Goal: Information Seeking & Learning: Check status

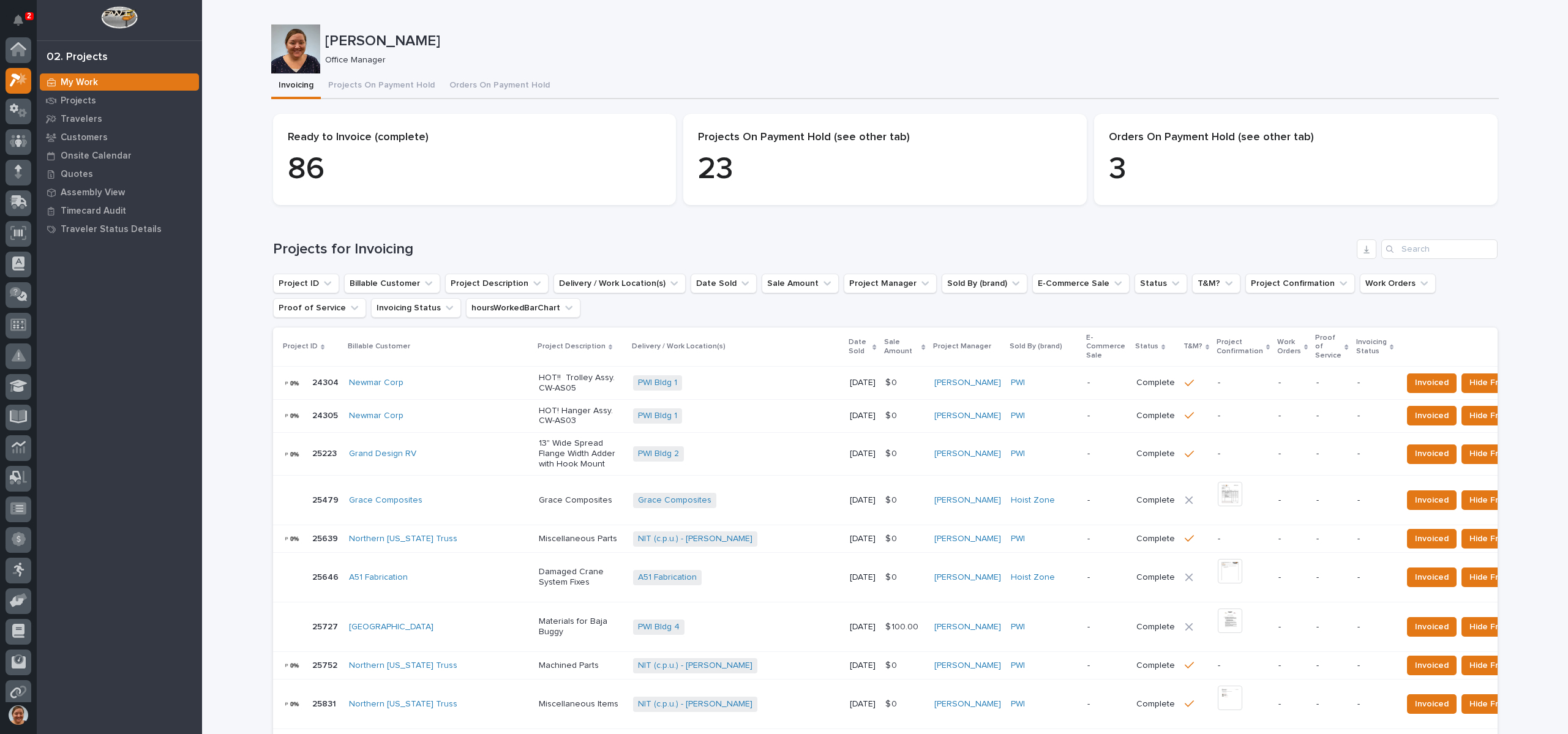
scroll to position [31, 0]
click at [73, 100] on p "Projects" at bounding box center [78, 101] width 36 height 11
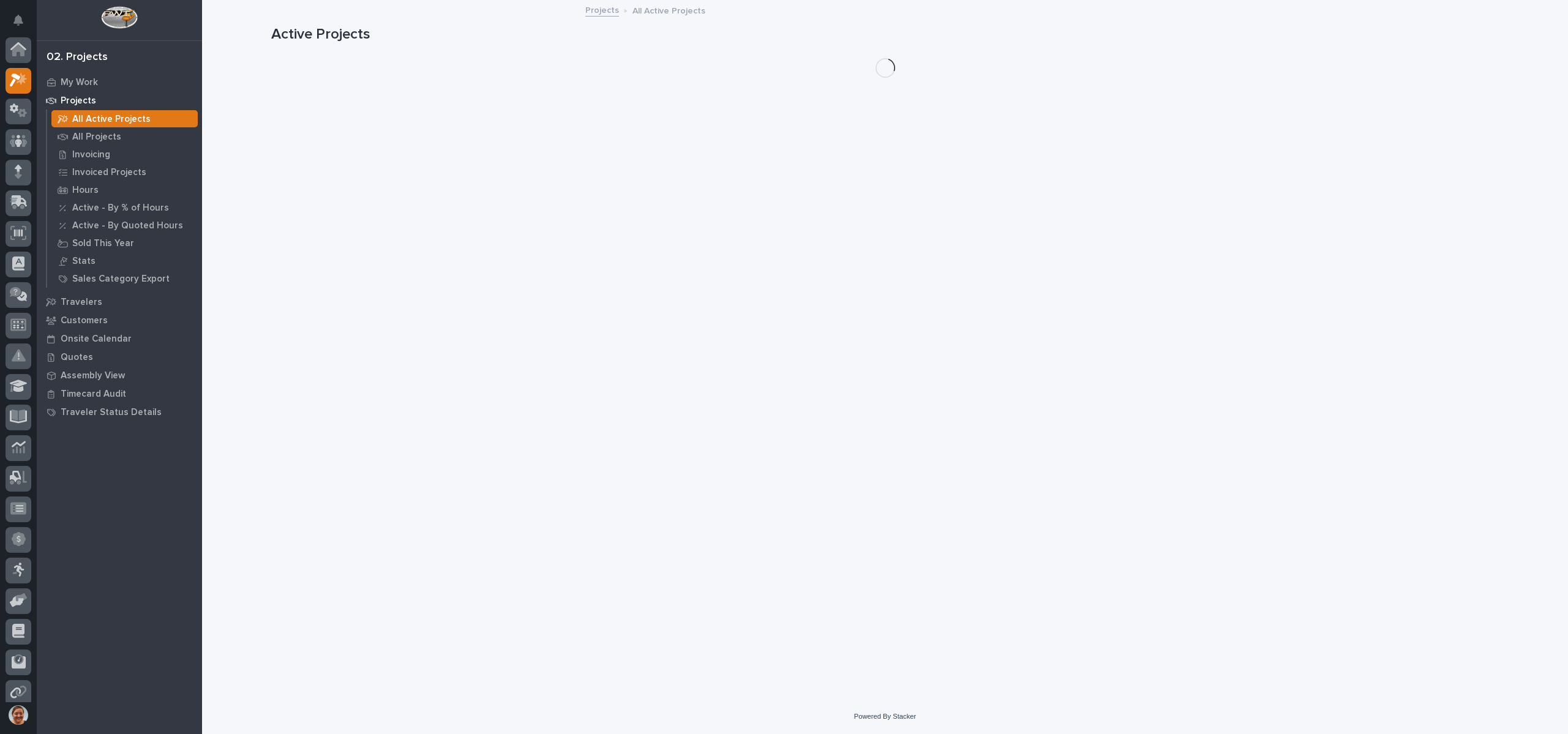
scroll to position [31, 0]
click at [110, 134] on p "All Projects" at bounding box center [97, 137] width 49 height 11
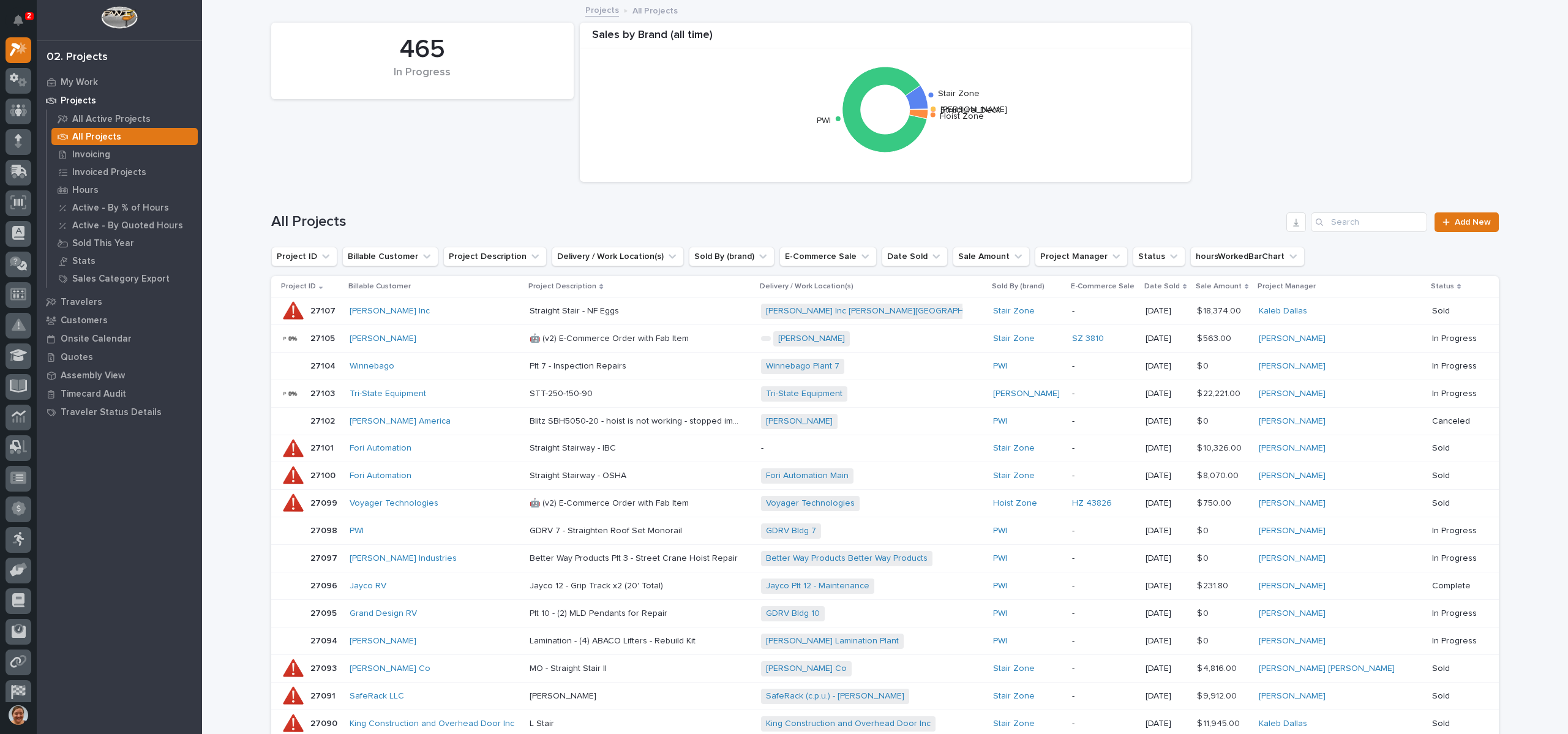
click at [495, 128] on div "465 In Progress Sales by Brand (all time) Structural Deck [PERSON_NAME] Stair Z…" at bounding box center [884, 102] width 1240 height 171
click at [1395, 220] on input "Search" at bounding box center [1369, 222] width 116 height 20
click at [10, 164] on div at bounding box center [18, 172] width 26 height 26
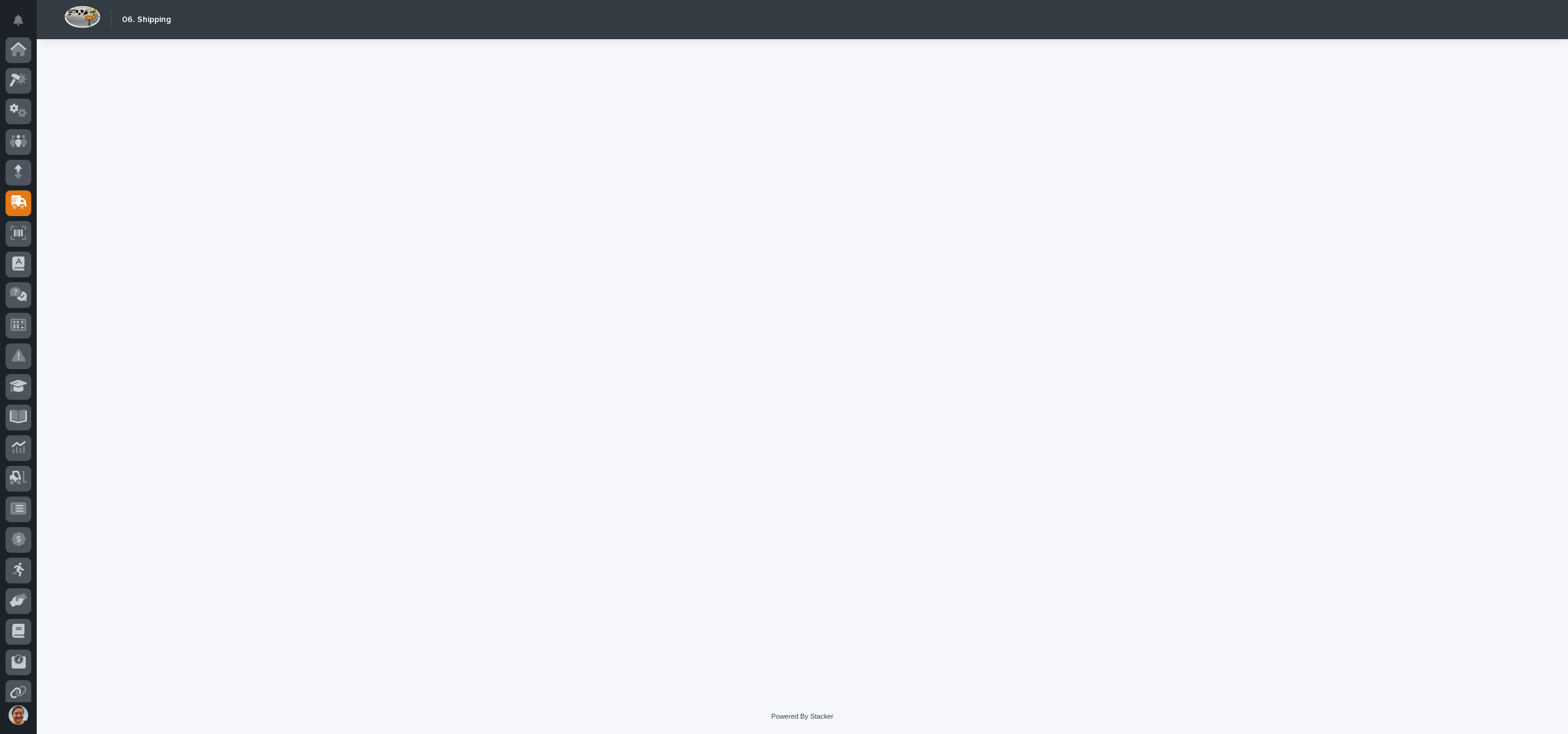
scroll to position [70, 0]
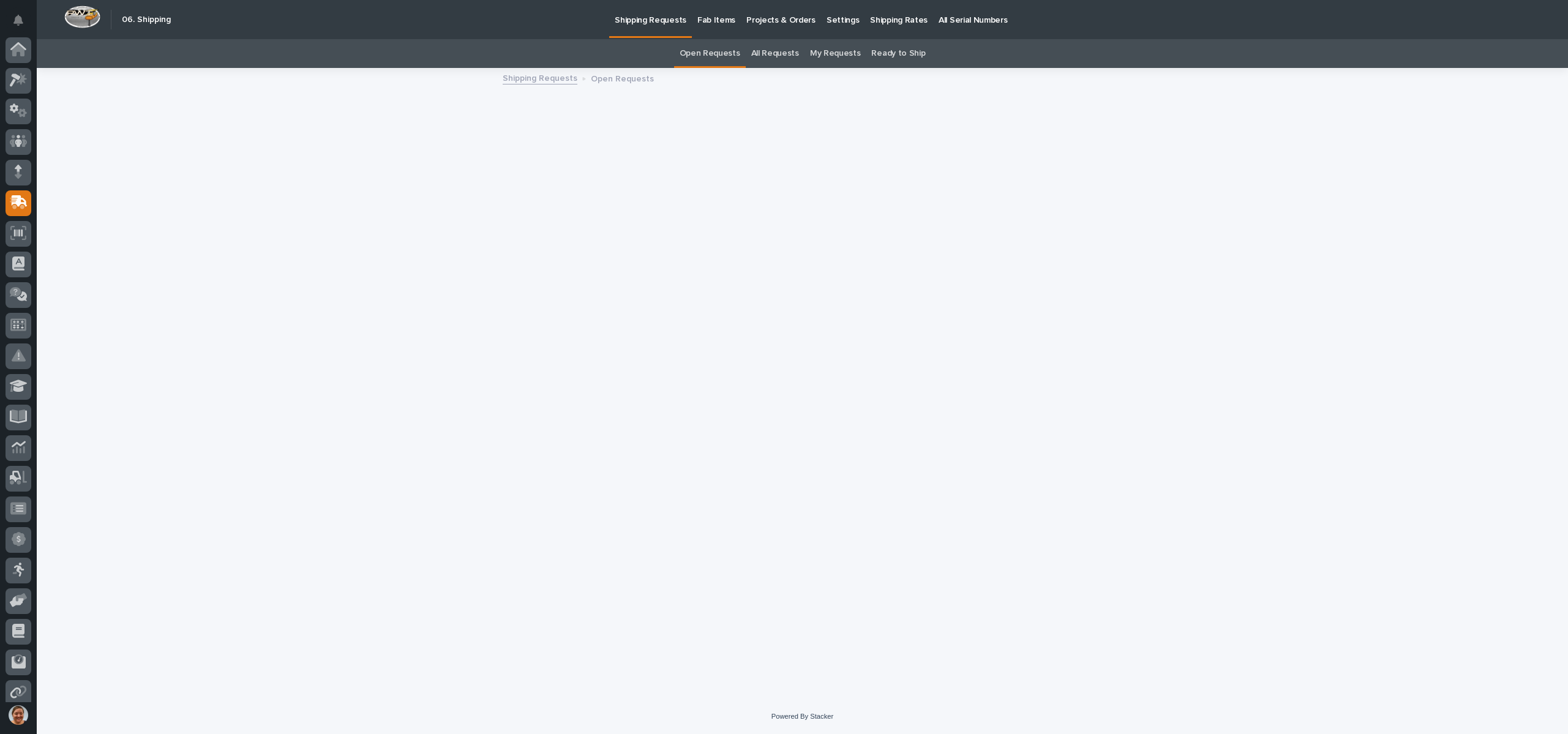
scroll to position [70, 0]
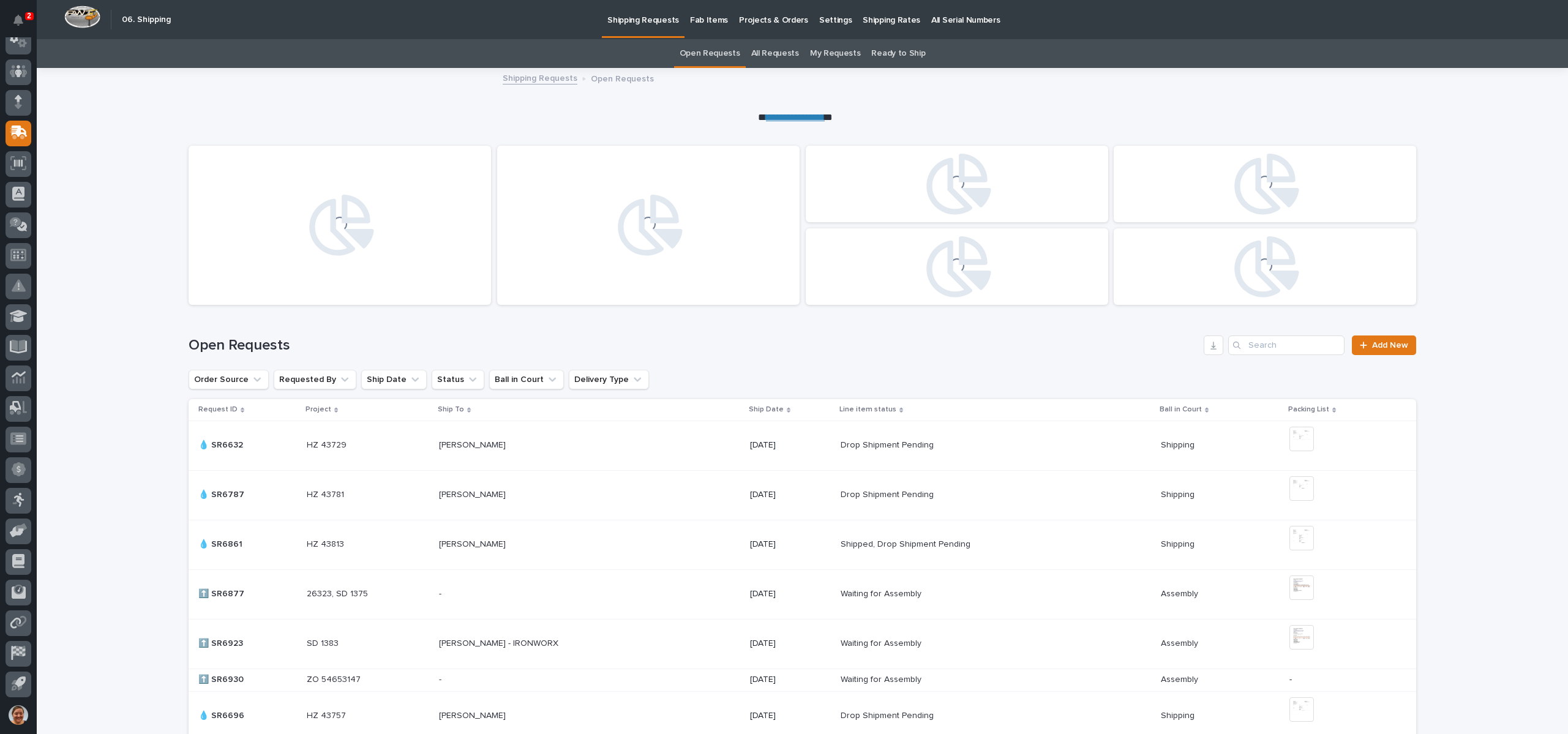
click at [791, 53] on link "All Requests" at bounding box center [775, 53] width 48 height 29
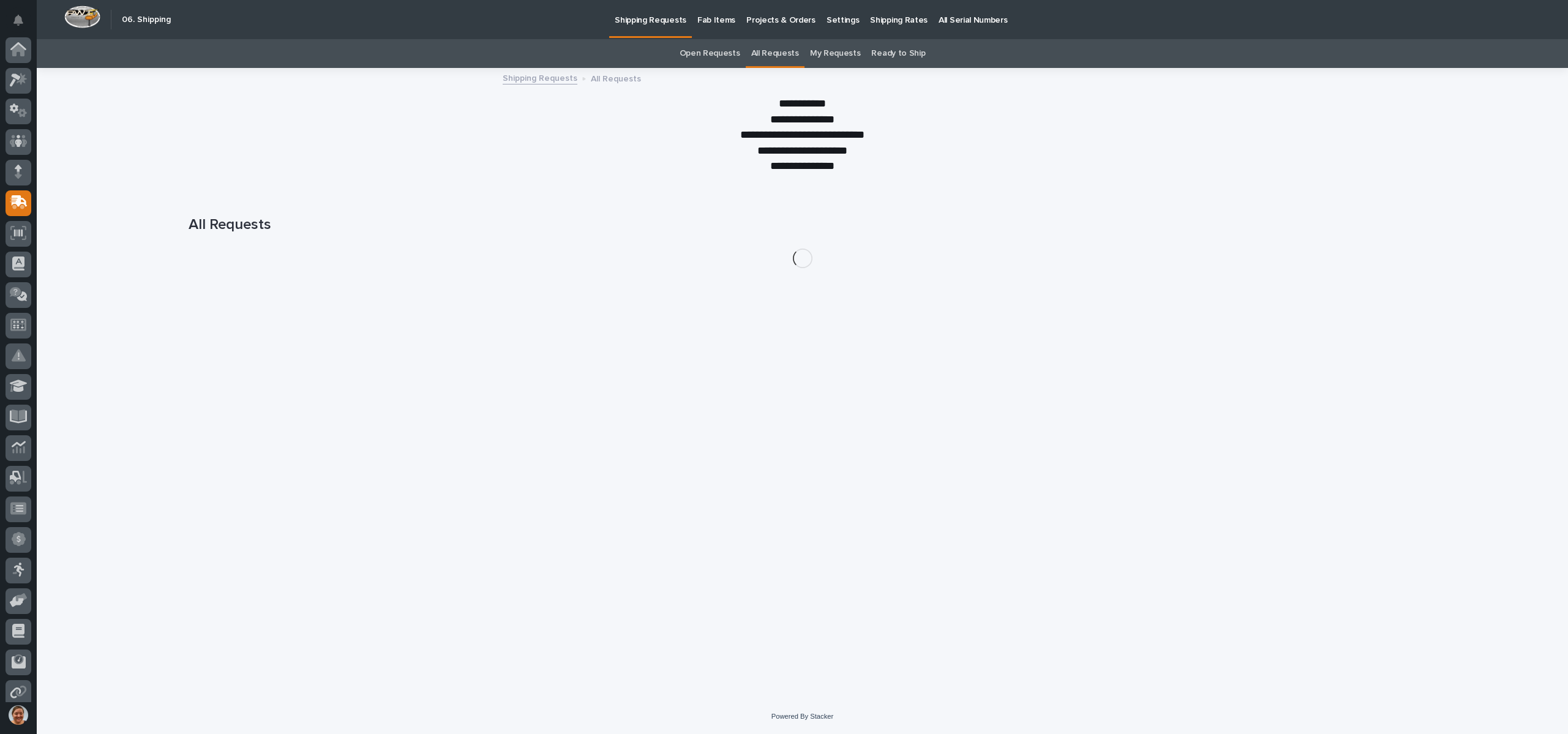
scroll to position [70, 0]
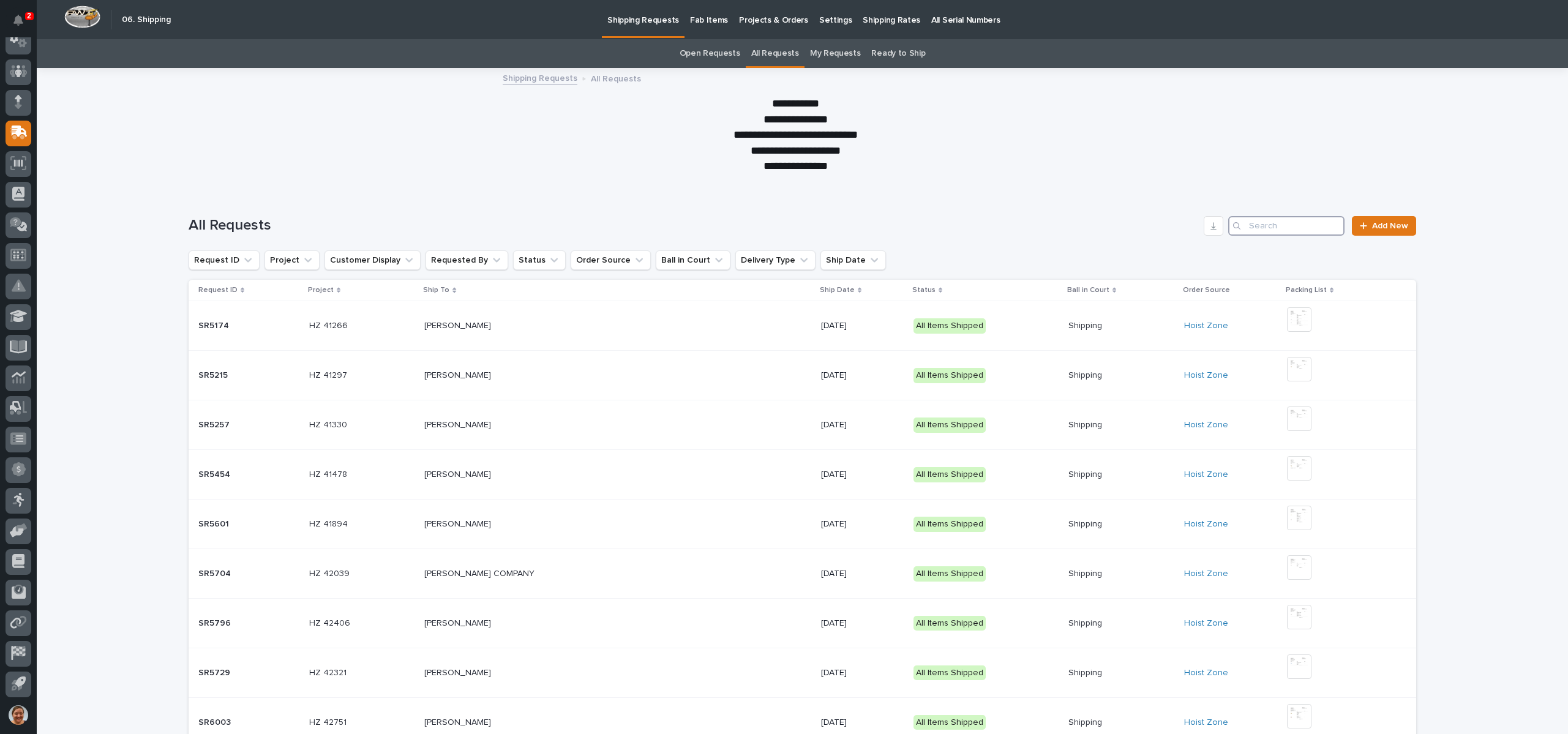
click at [1261, 219] on input "Search" at bounding box center [1286, 226] width 116 height 20
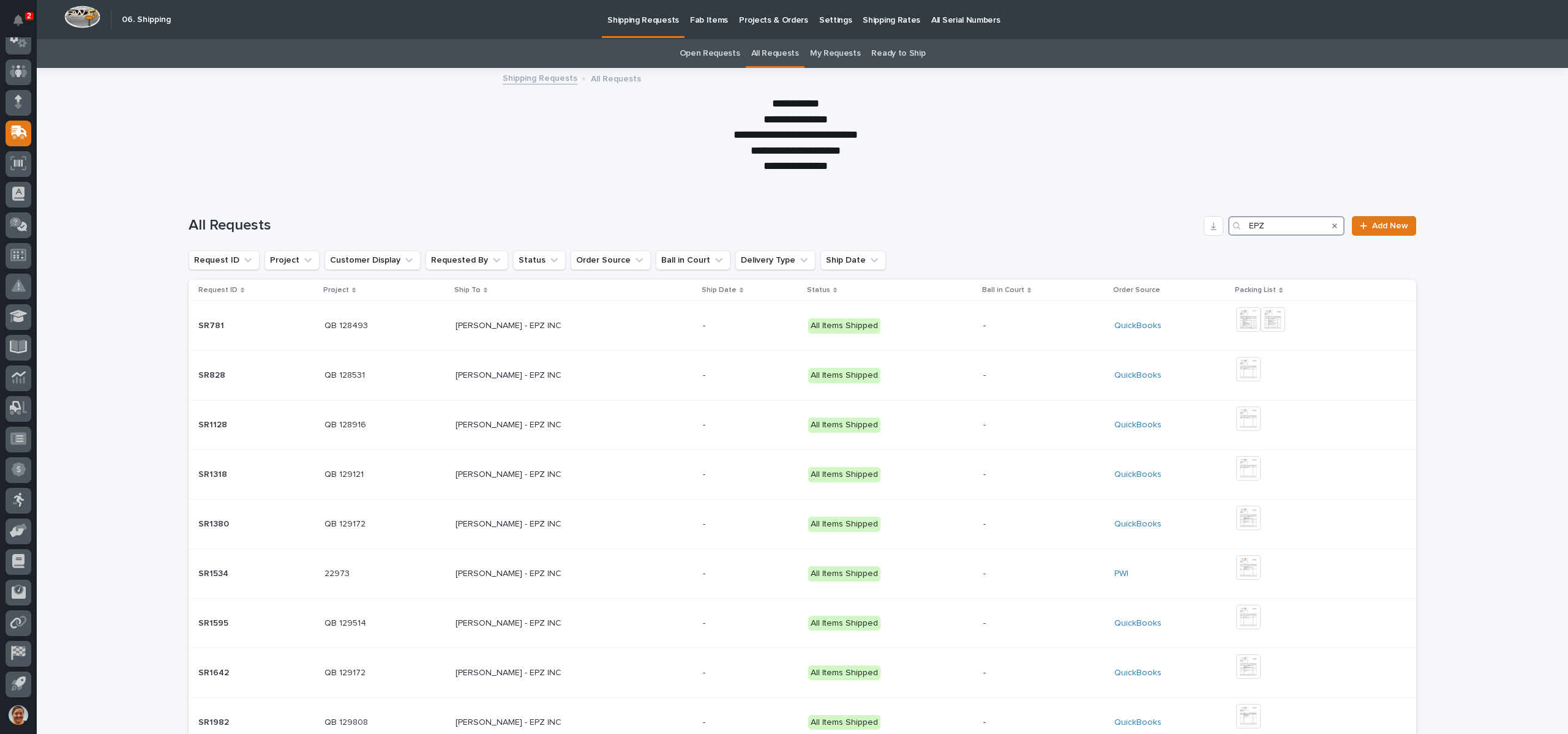
drag, startPoint x: 1290, startPoint y: 226, endPoint x: 1149, endPoint y: 232, distance: 141.1
click at [1150, 232] on div "All Requests EPZ Add New" at bounding box center [802, 226] width 1227 height 20
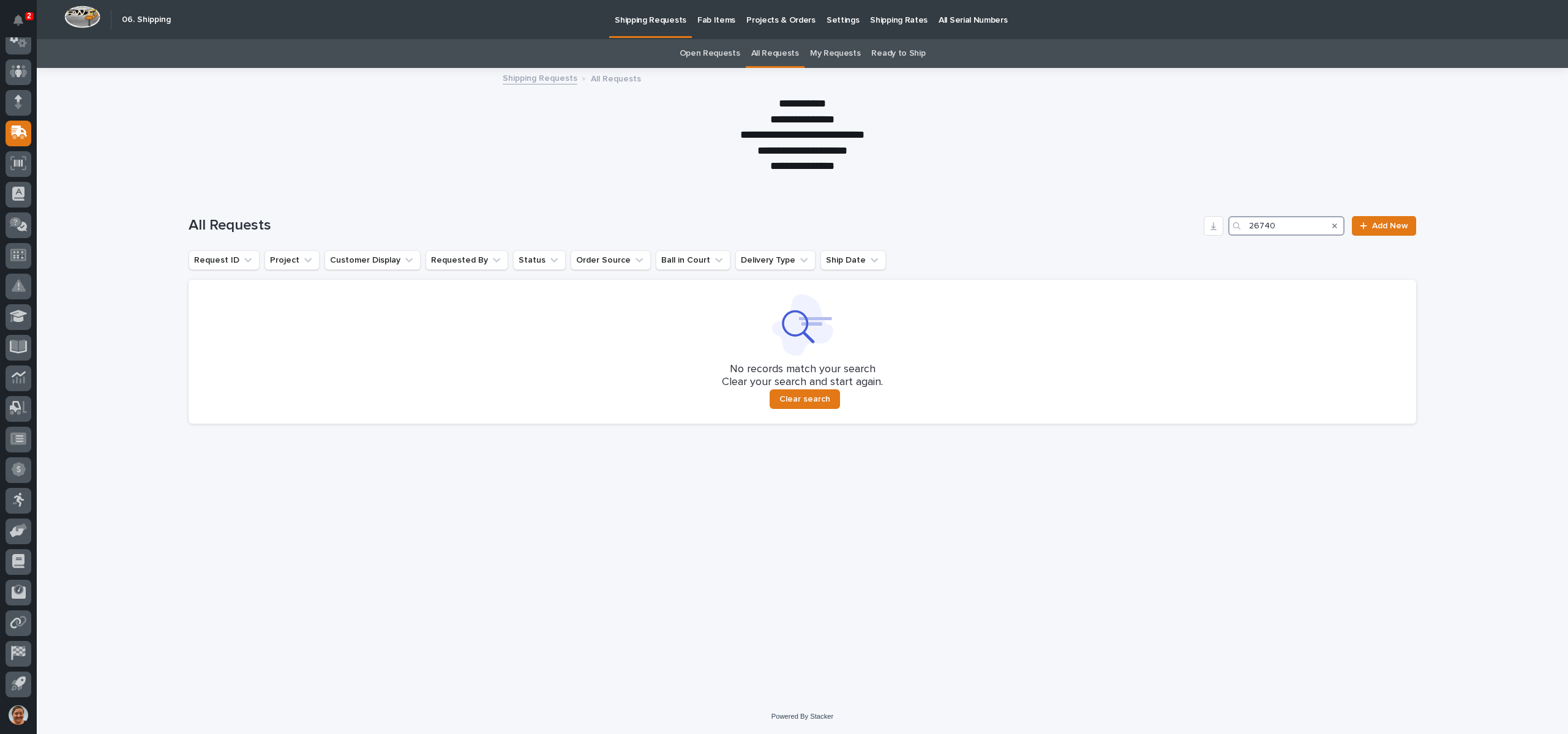
drag, startPoint x: 1289, startPoint y: 226, endPoint x: 1099, endPoint y: 232, distance: 190.1
click at [1119, 229] on div "All Requests 26740 Add New" at bounding box center [802, 226] width 1227 height 20
type input "136058"
click at [779, 50] on link "All Requests" at bounding box center [775, 53] width 48 height 29
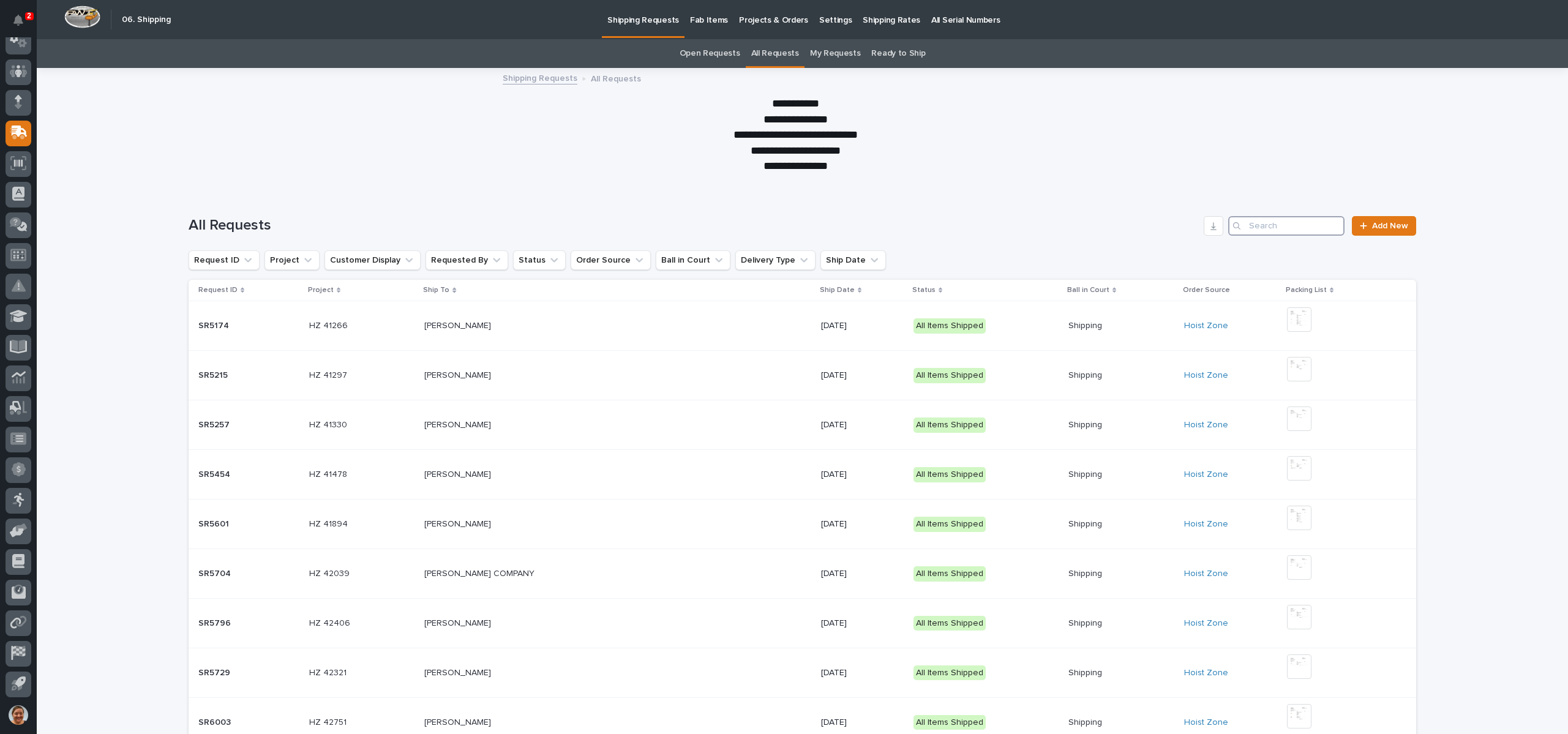
click at [1263, 224] on input "Search" at bounding box center [1286, 226] width 116 height 20
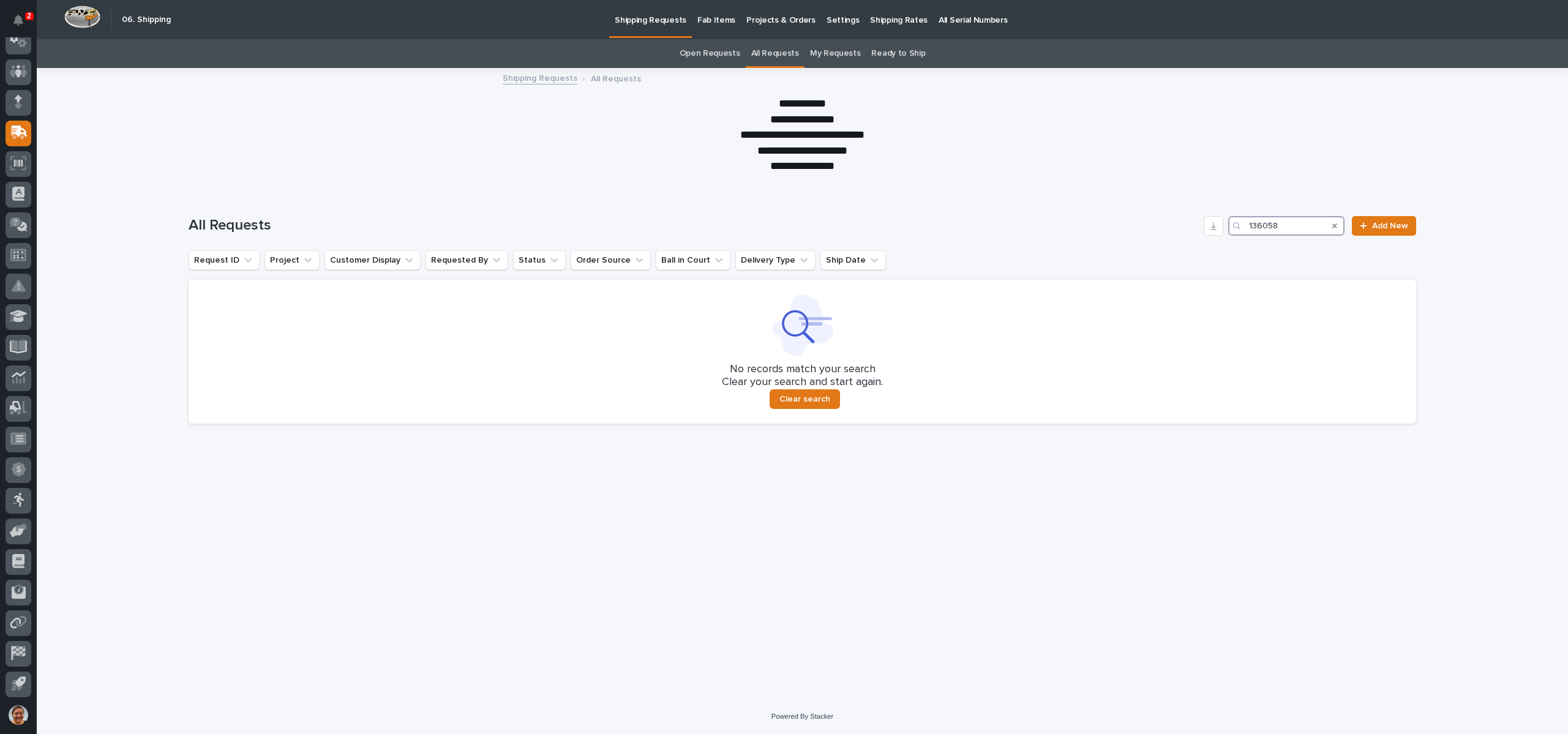
type input "136058"
click at [784, 20] on p "Projects & Orders" at bounding box center [781, 13] width 69 height 26
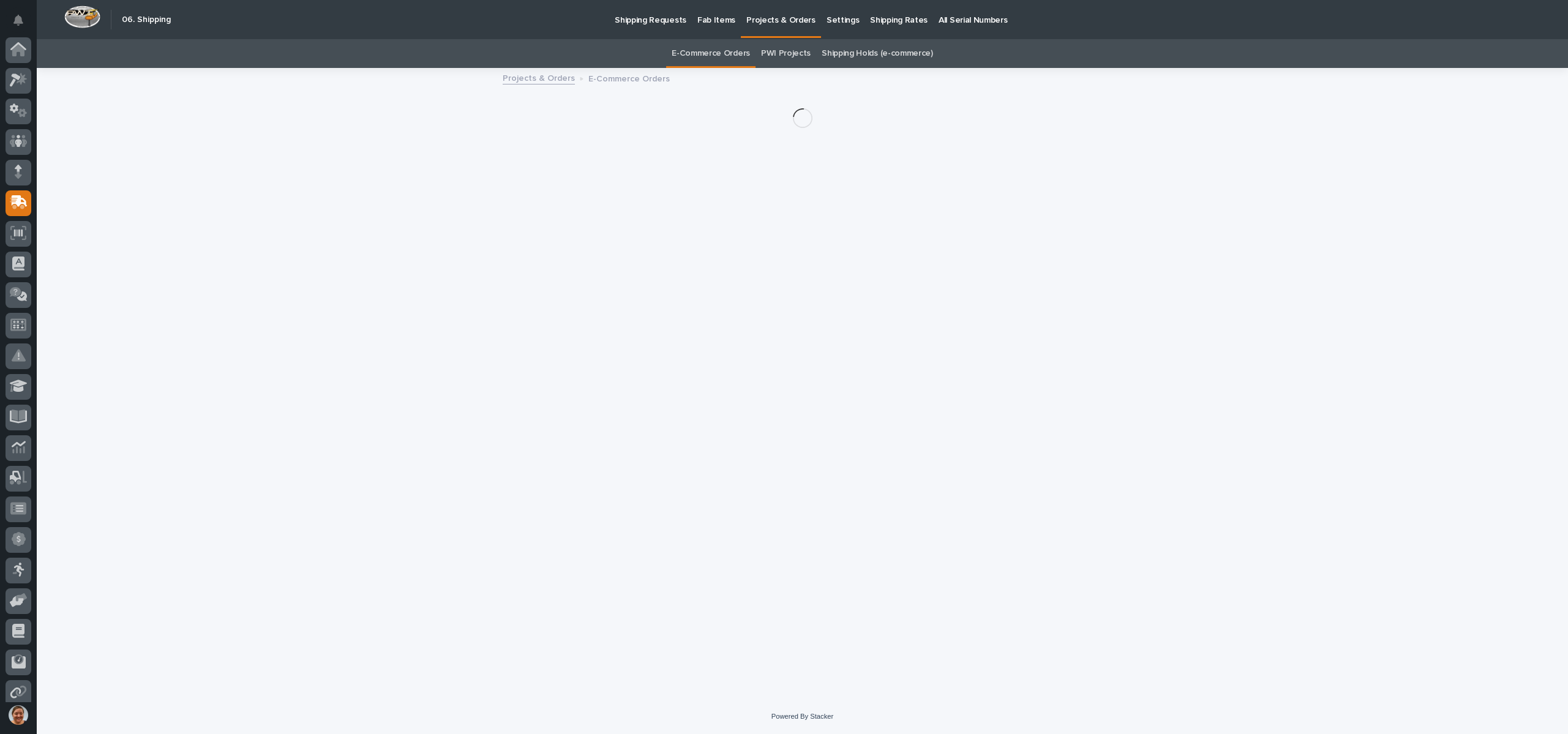
scroll to position [70, 0]
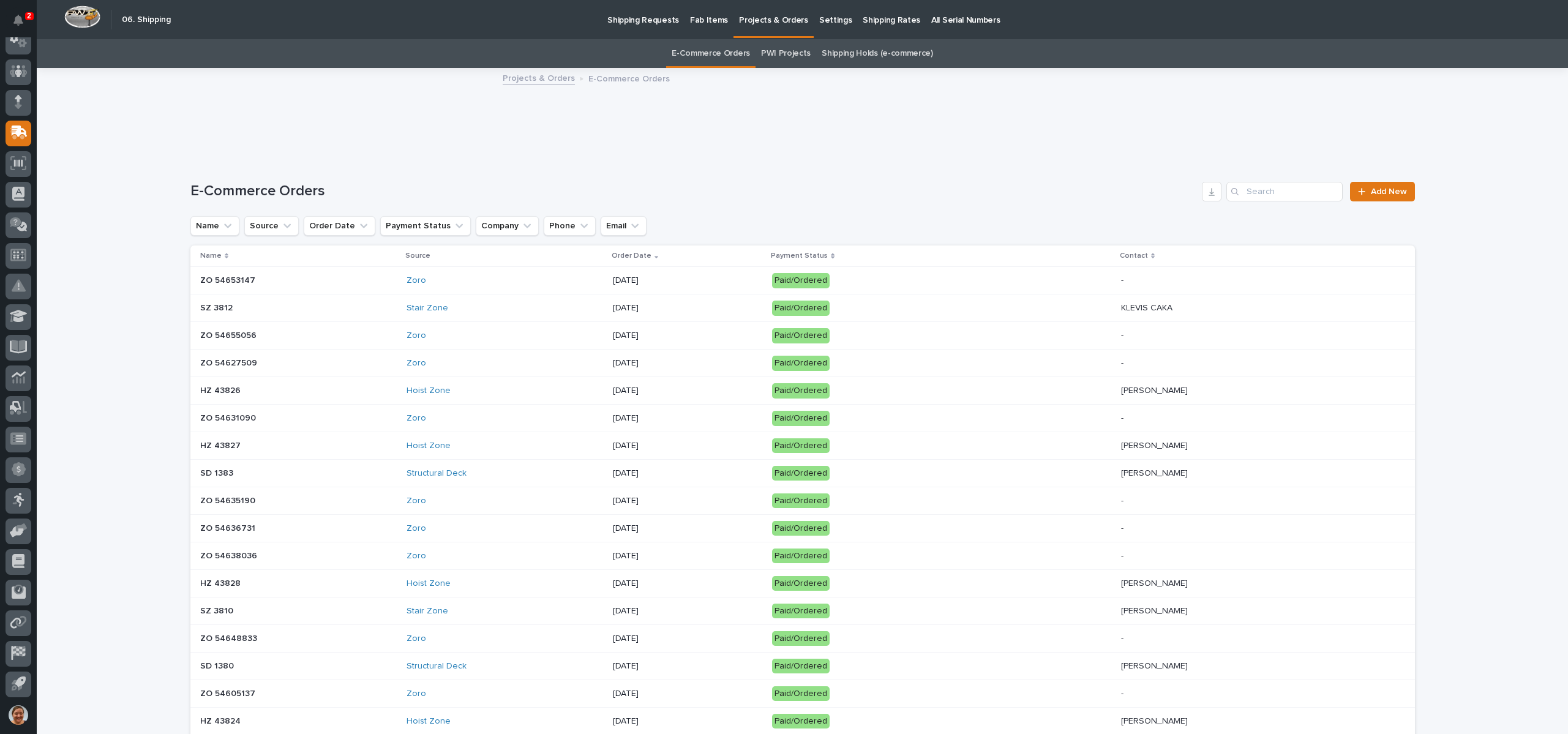
click at [647, 20] on p "Shipping Requests" at bounding box center [643, 13] width 72 height 26
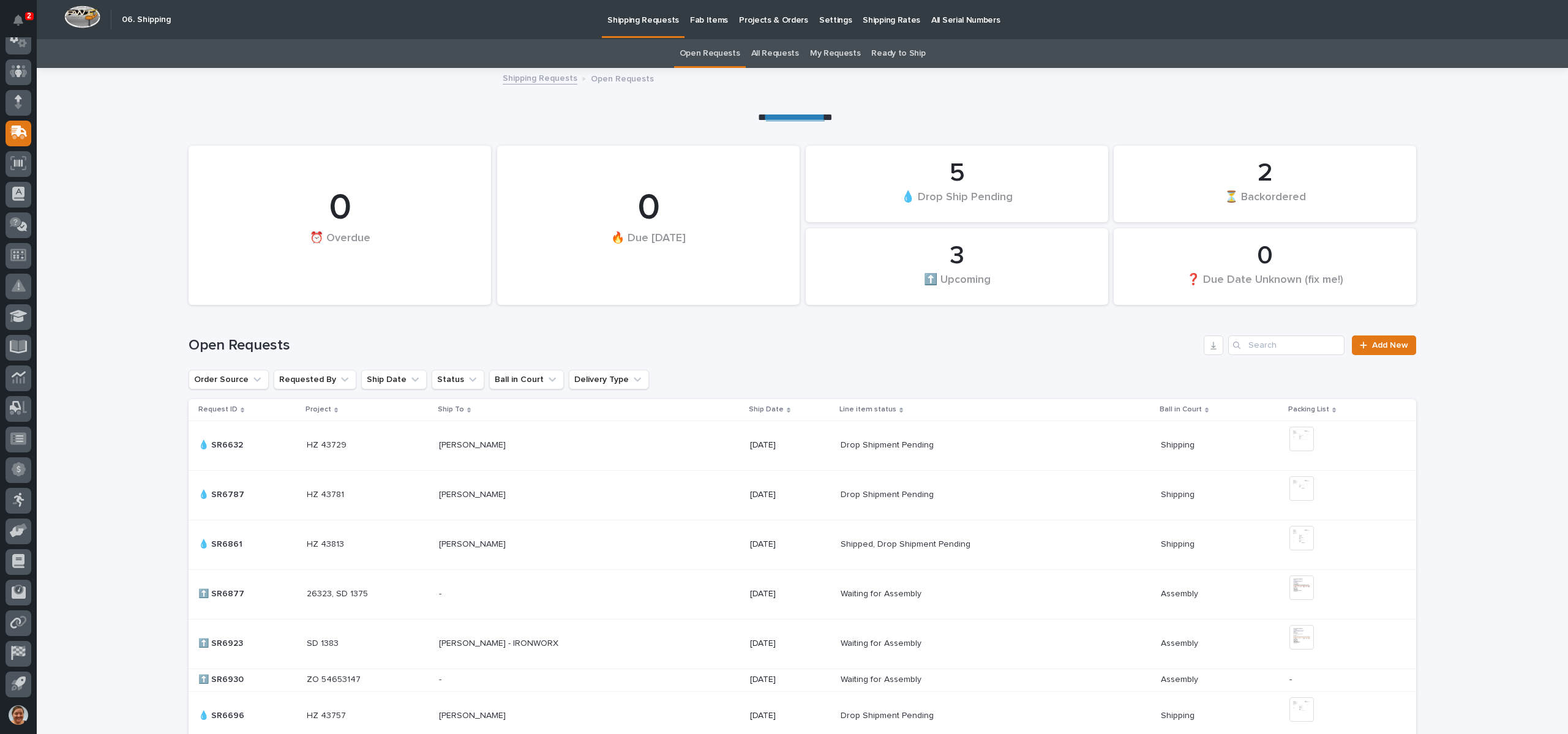
click at [764, 55] on link "All Requests" at bounding box center [775, 53] width 48 height 29
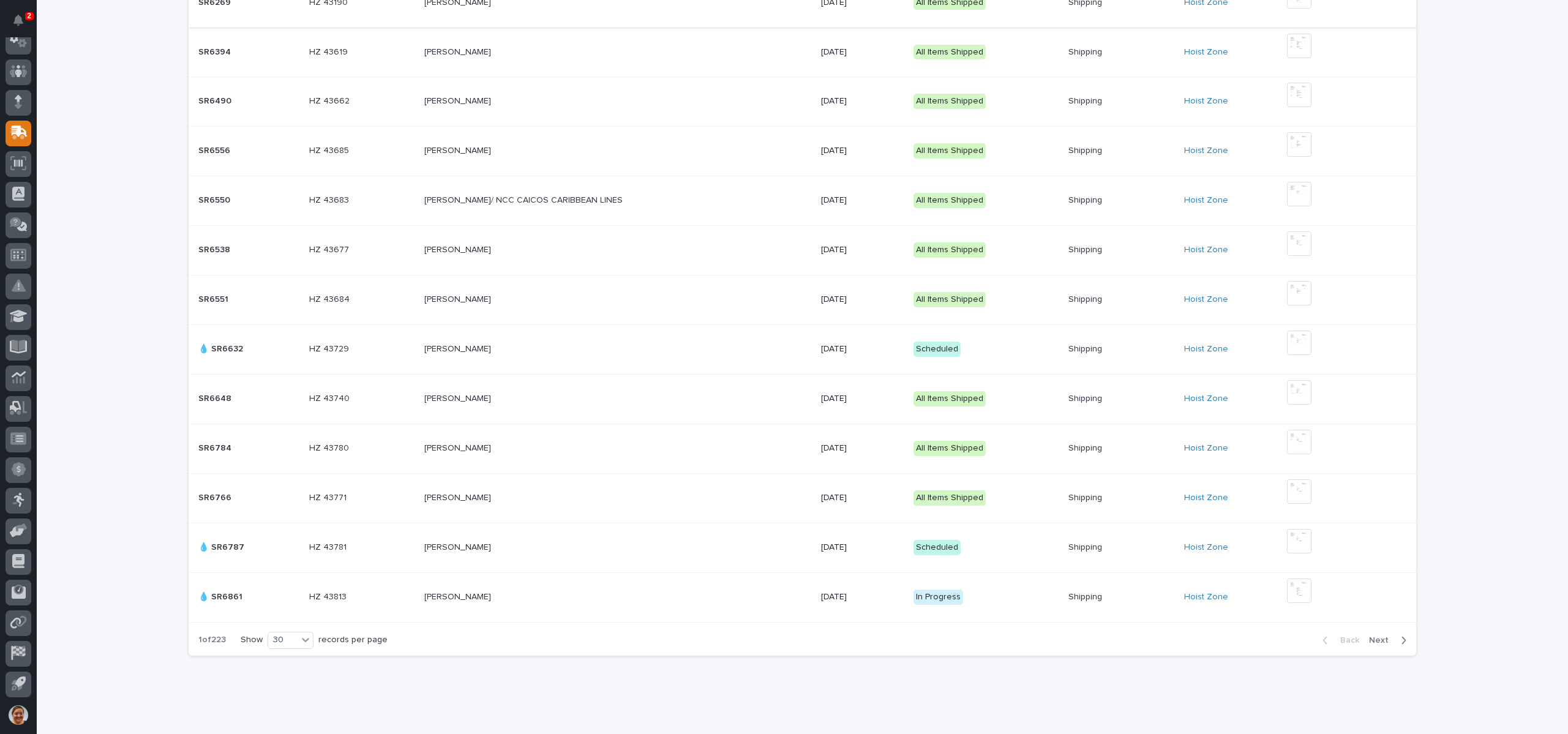
scroll to position [1172, 0]
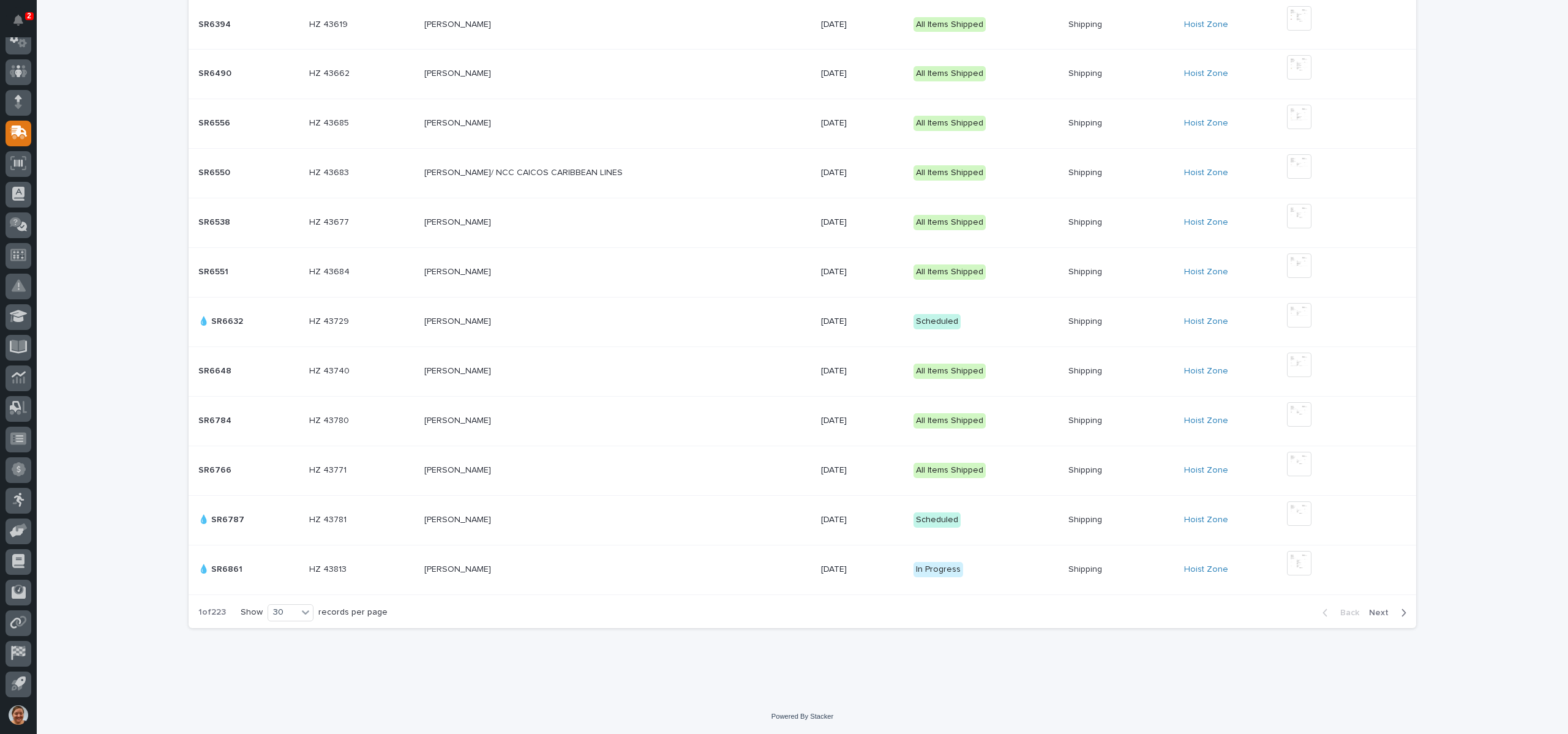
click at [1371, 613] on span "Next" at bounding box center [1382, 613] width 27 height 11
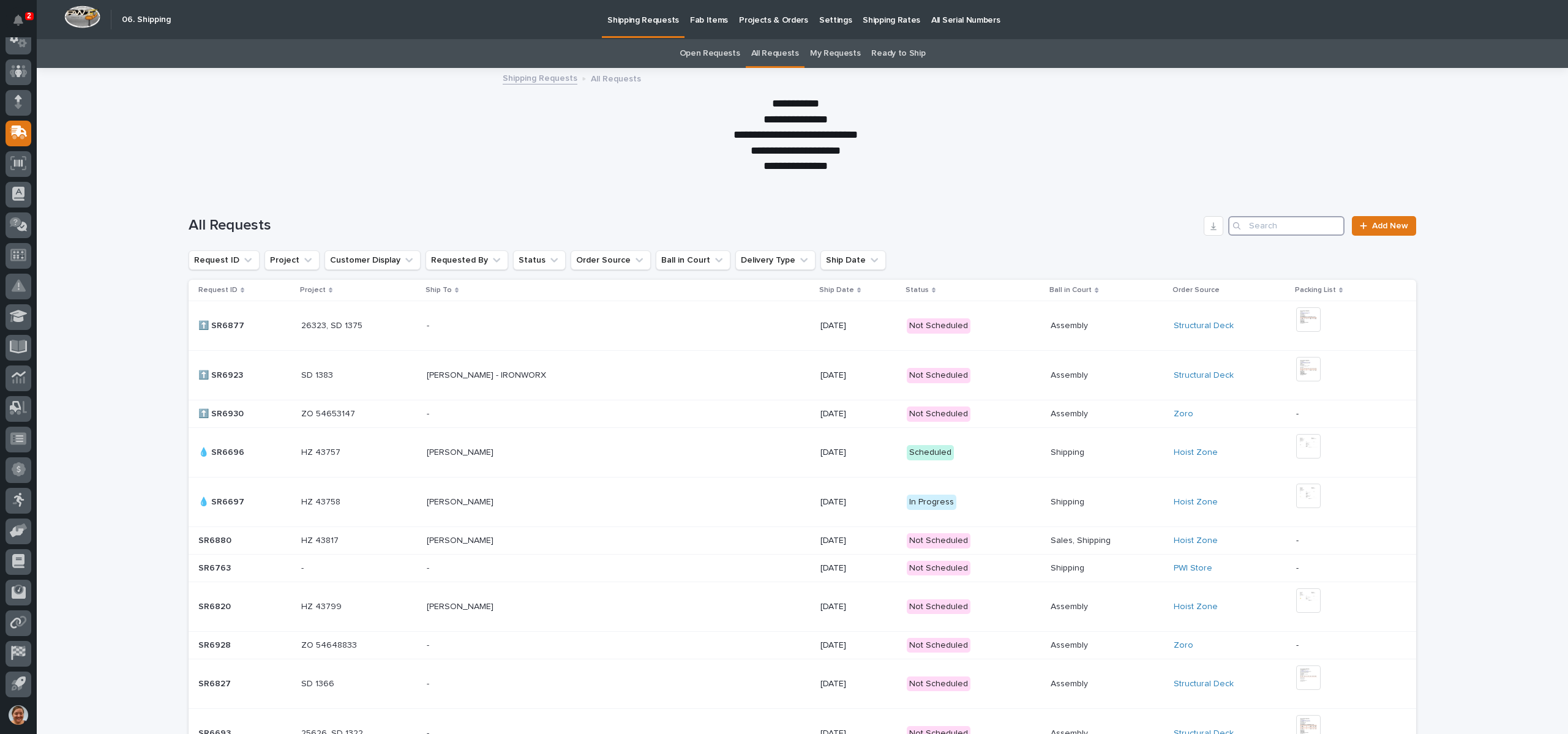
click at [1296, 227] on input "Search" at bounding box center [1286, 226] width 116 height 20
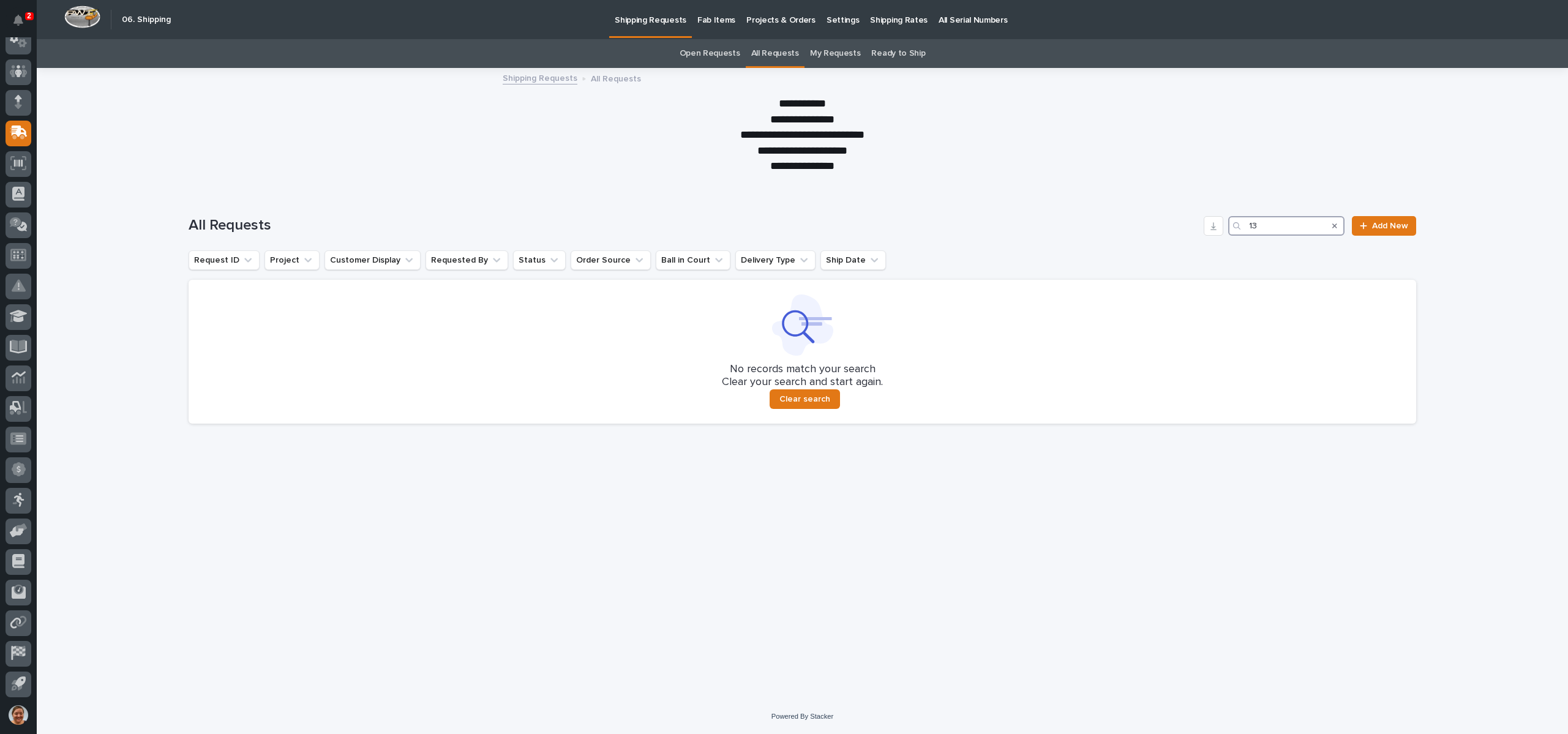
type input "1"
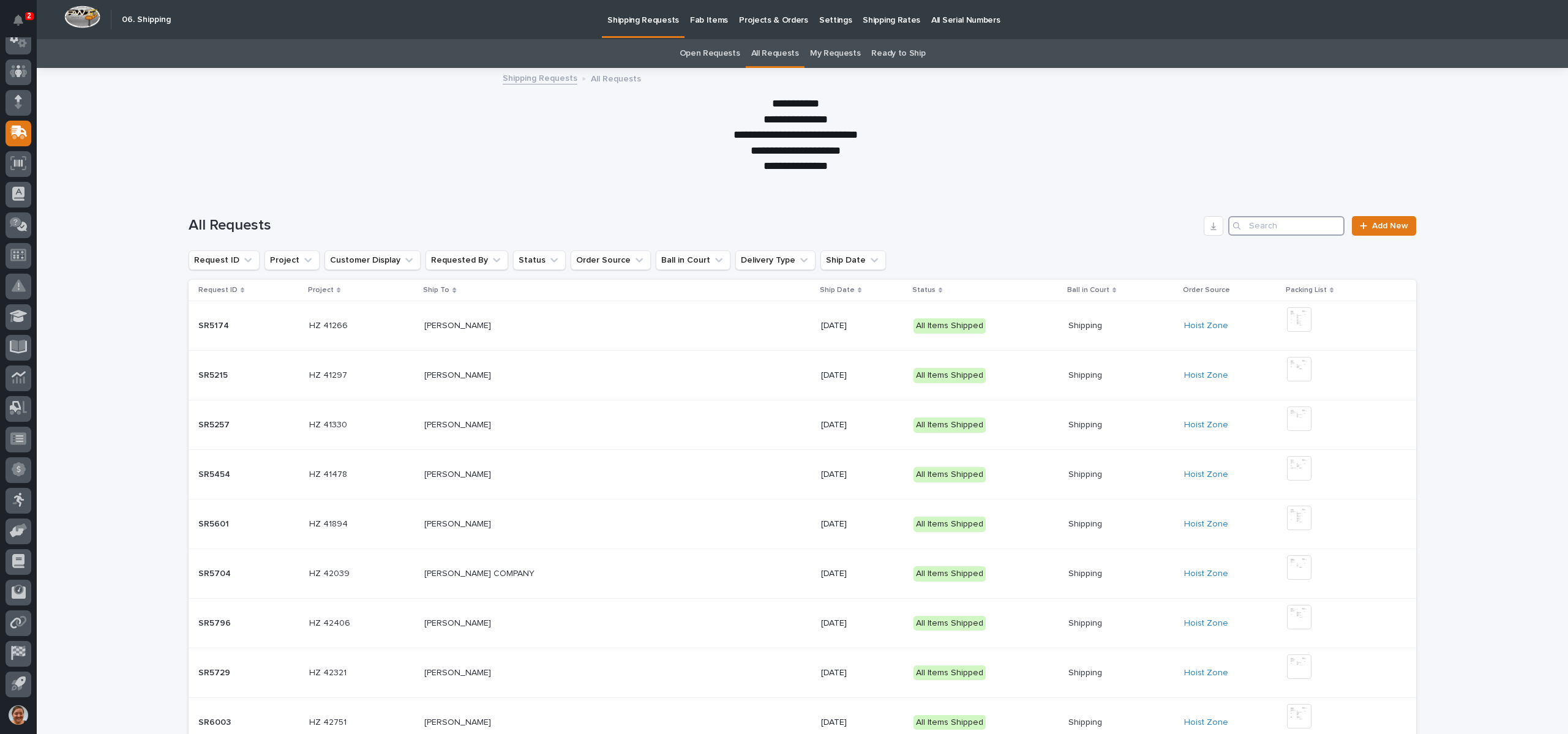
paste input "SR26740"
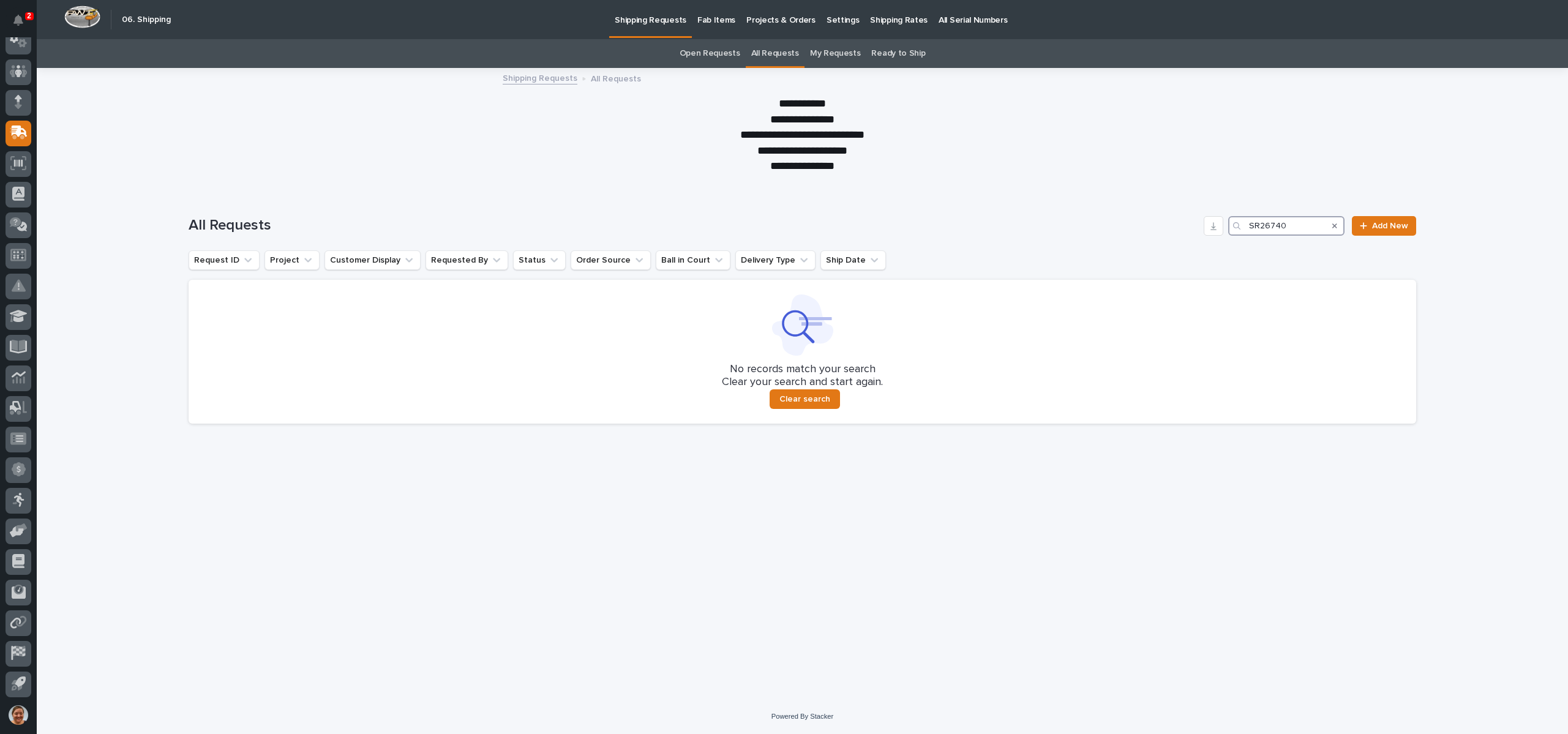
click at [1262, 220] on input "SR26740" at bounding box center [1286, 226] width 116 height 20
click at [1308, 224] on input "26740" at bounding box center [1286, 226] width 116 height 20
type input "6740"
click at [1081, 209] on div "All Requests 6740 Add New" at bounding box center [802, 221] width 1227 height 59
drag, startPoint x: 1313, startPoint y: 224, endPoint x: 1197, endPoint y: 224, distance: 116.0
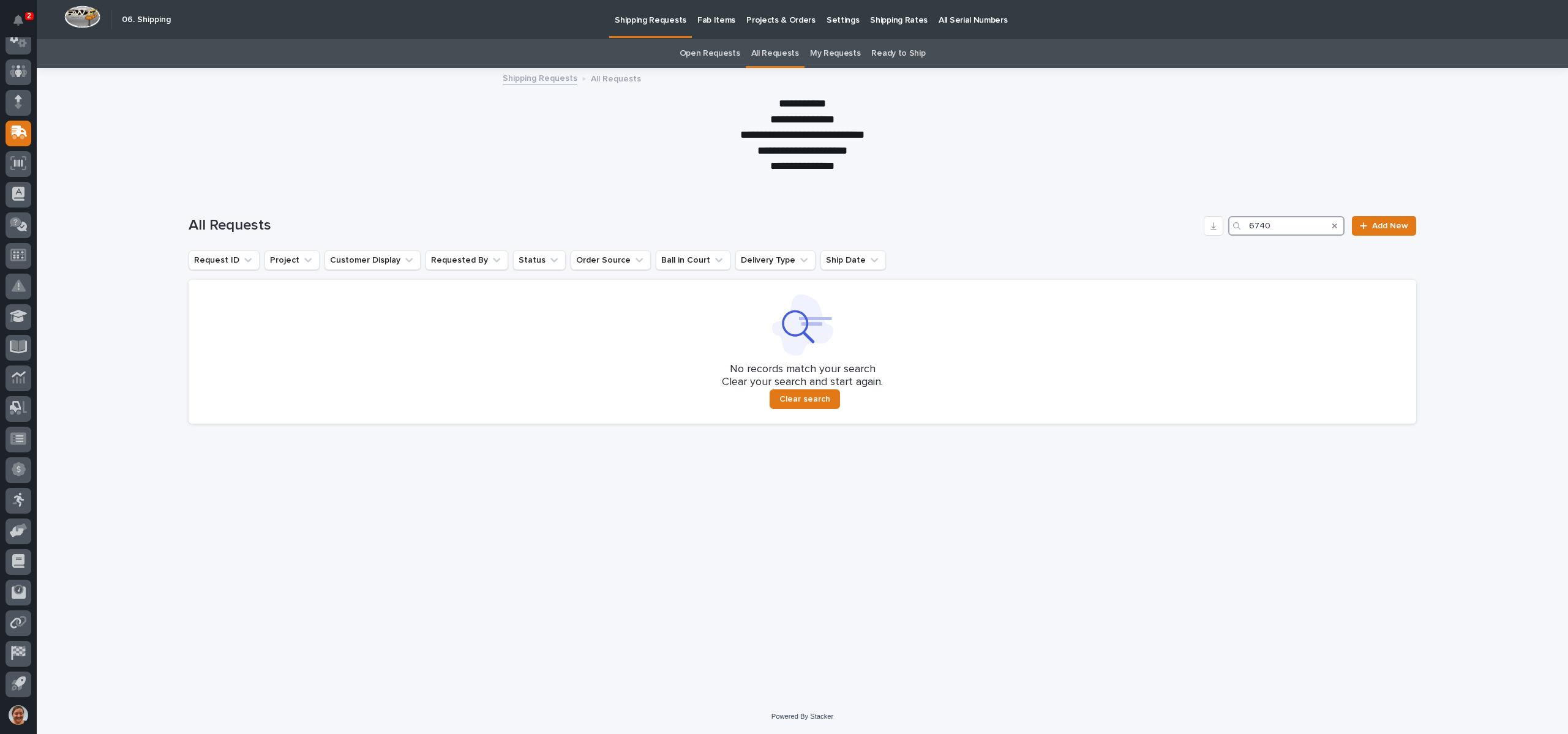
click at [1197, 224] on div "All Requests 6740 Add New" at bounding box center [802, 226] width 1227 height 20
click at [1337, 223] on icon "Search" at bounding box center [1335, 226] width 5 height 8
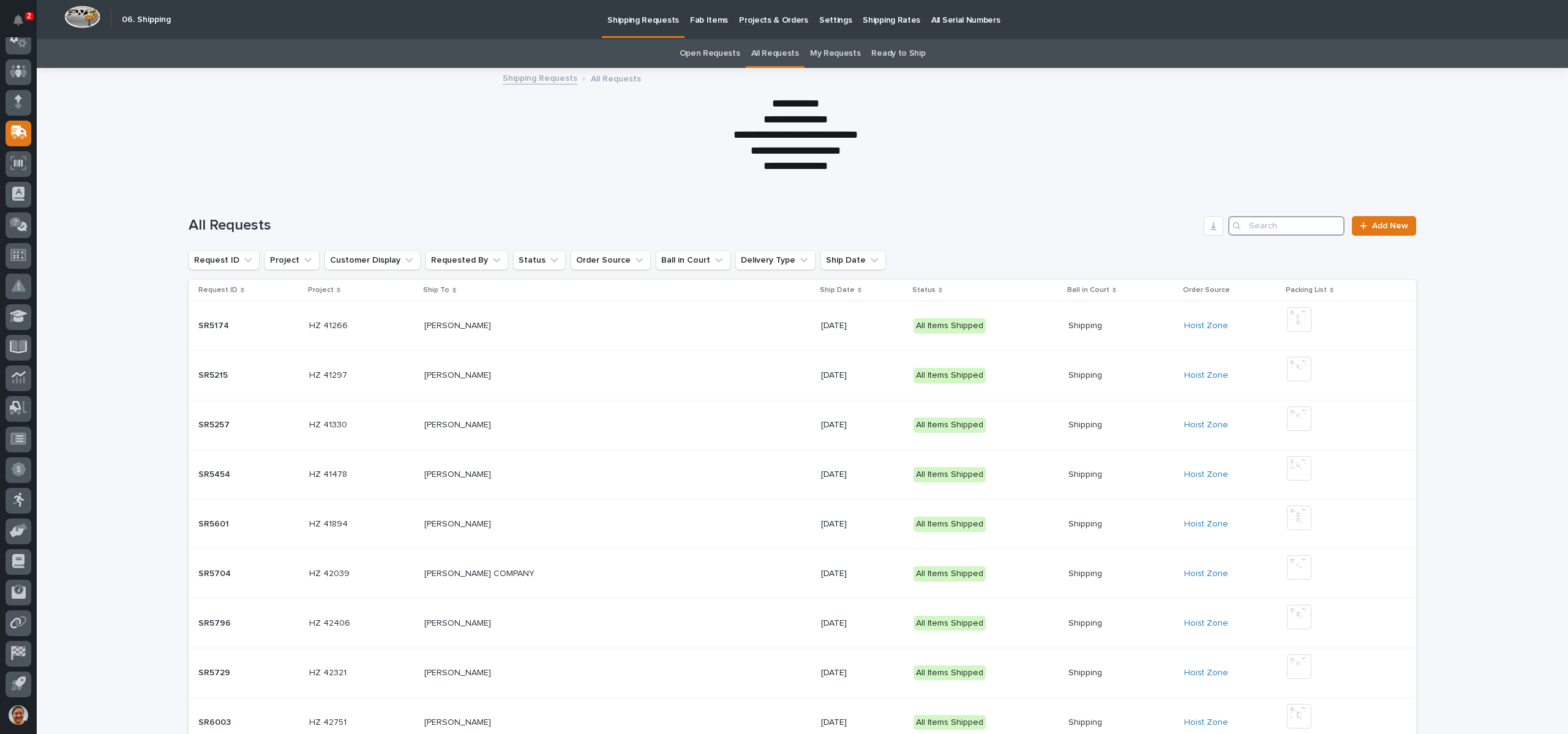
click at [1279, 223] on input "Search" at bounding box center [1286, 226] width 116 height 20
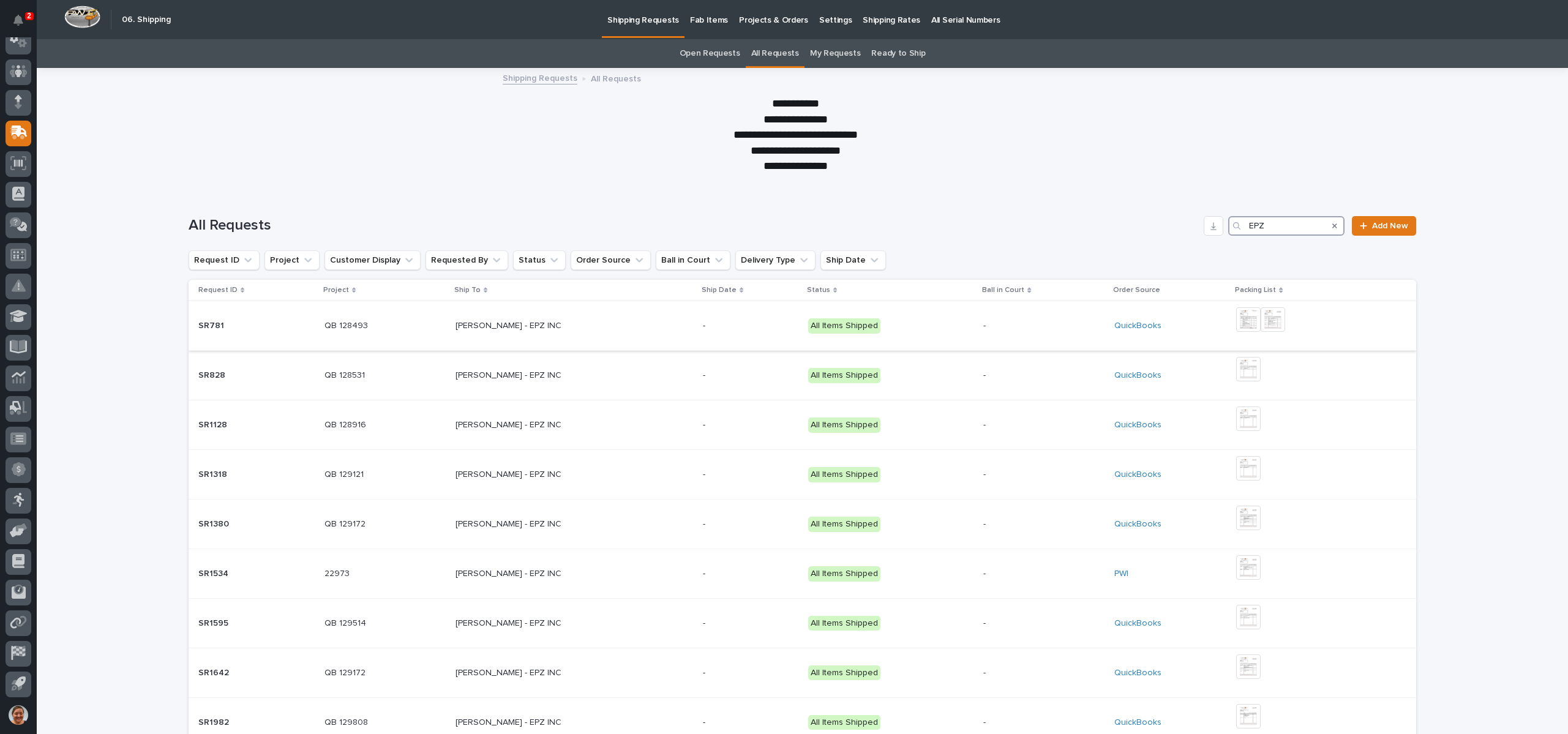
type input "EPZ"
click at [1236, 314] on img at bounding box center [1248, 319] width 24 height 24
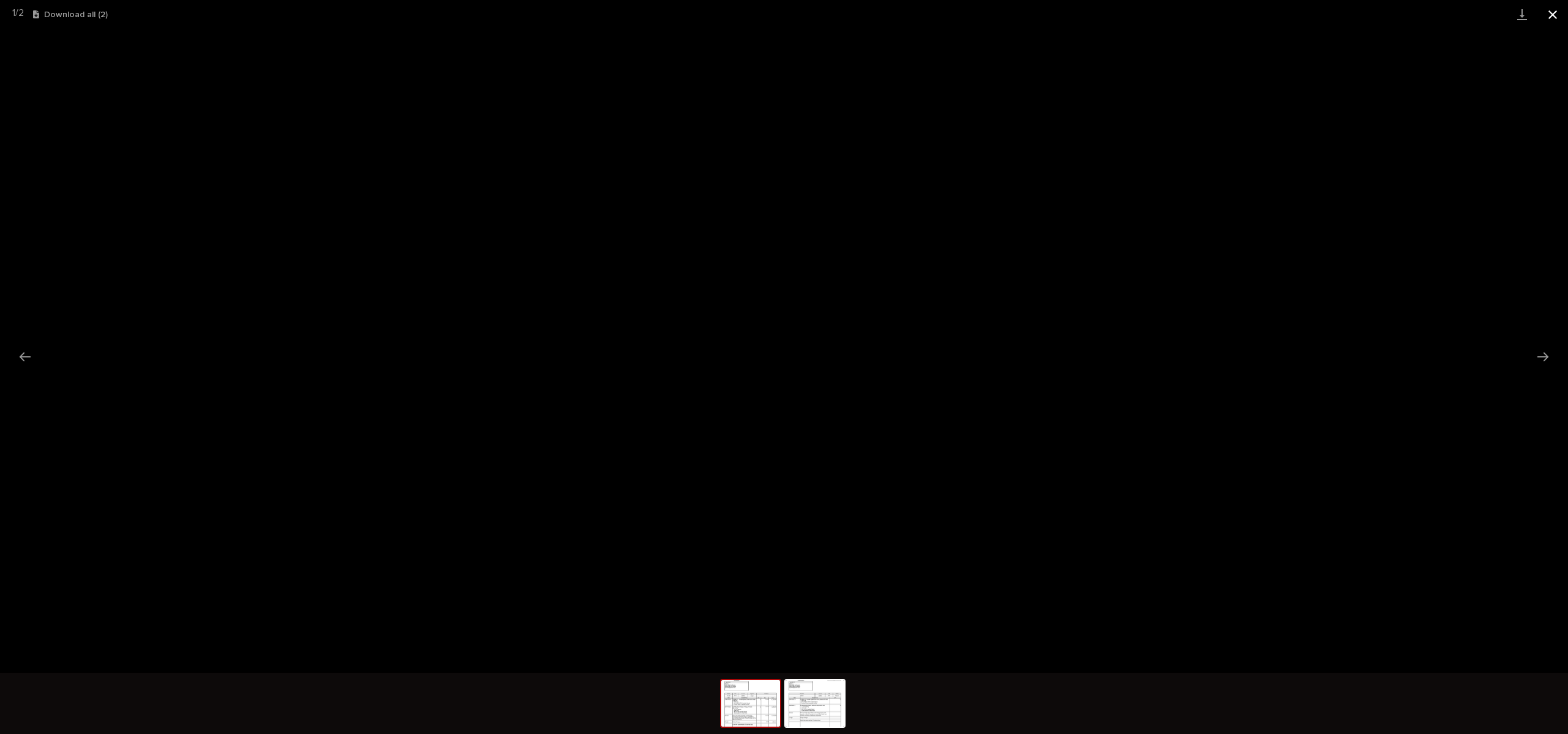
click at [1550, 15] on button "Close gallery" at bounding box center [1553, 14] width 31 height 29
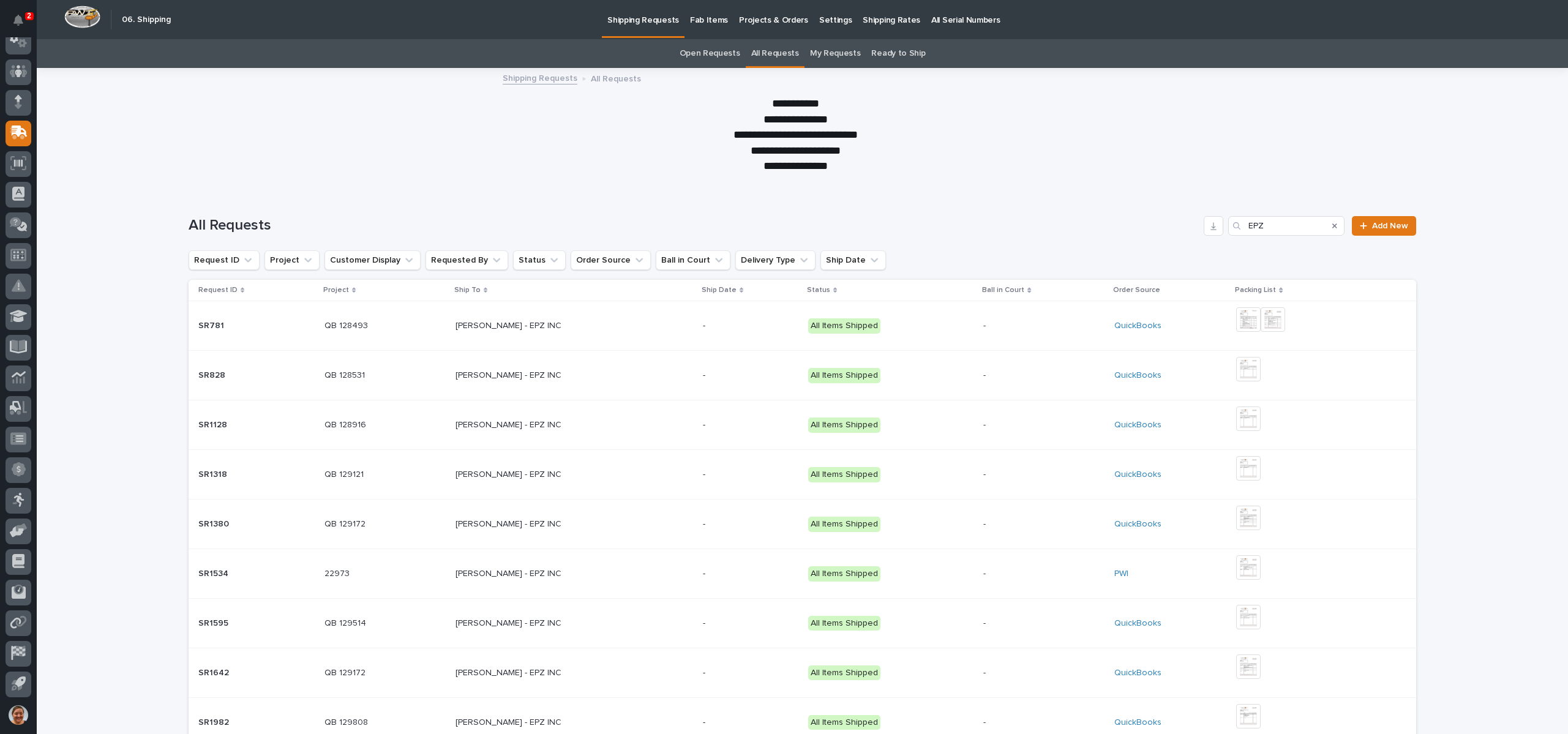
click at [492, 326] on p "[PERSON_NAME] - EPZ INC" at bounding box center [510, 325] width 109 height 13
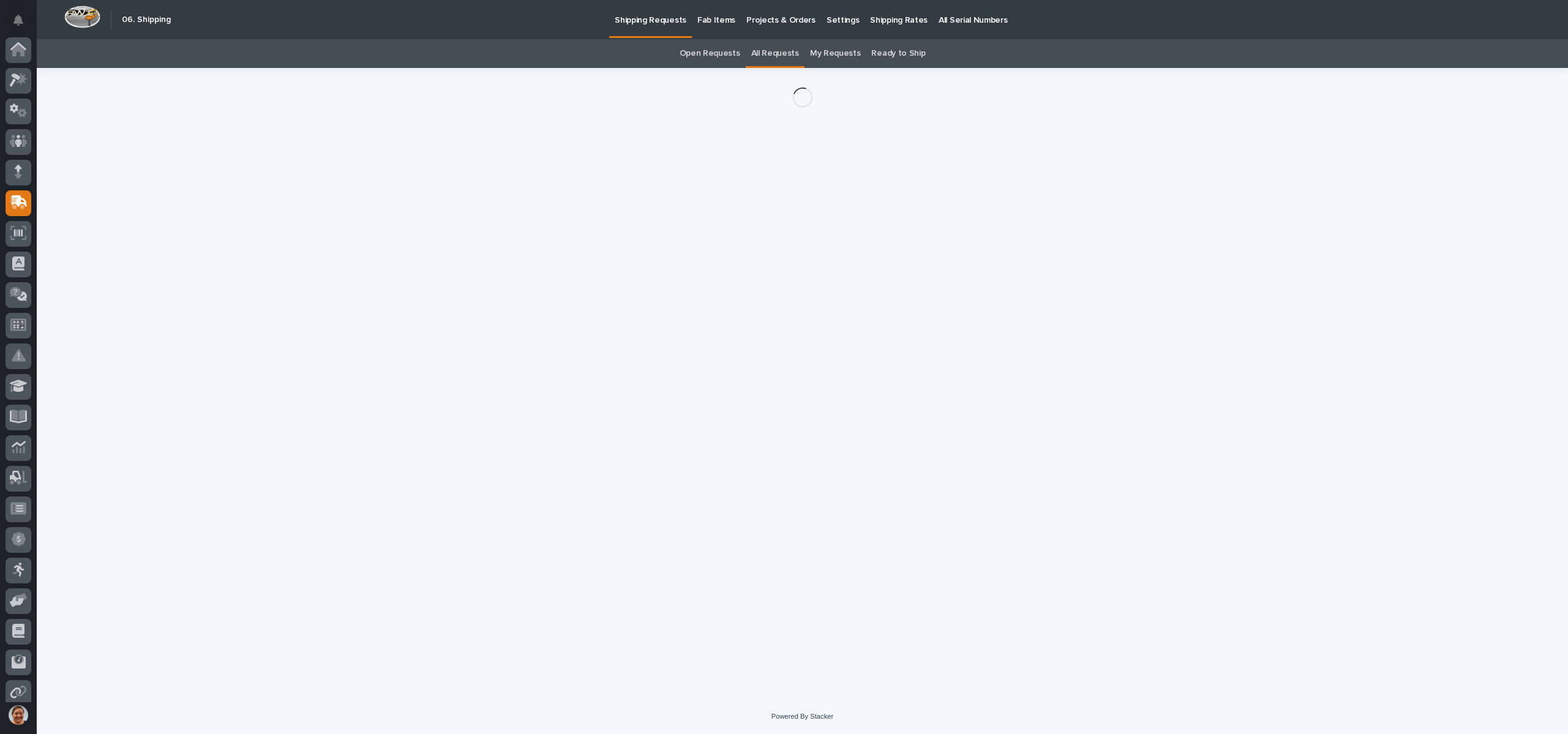
scroll to position [70, 0]
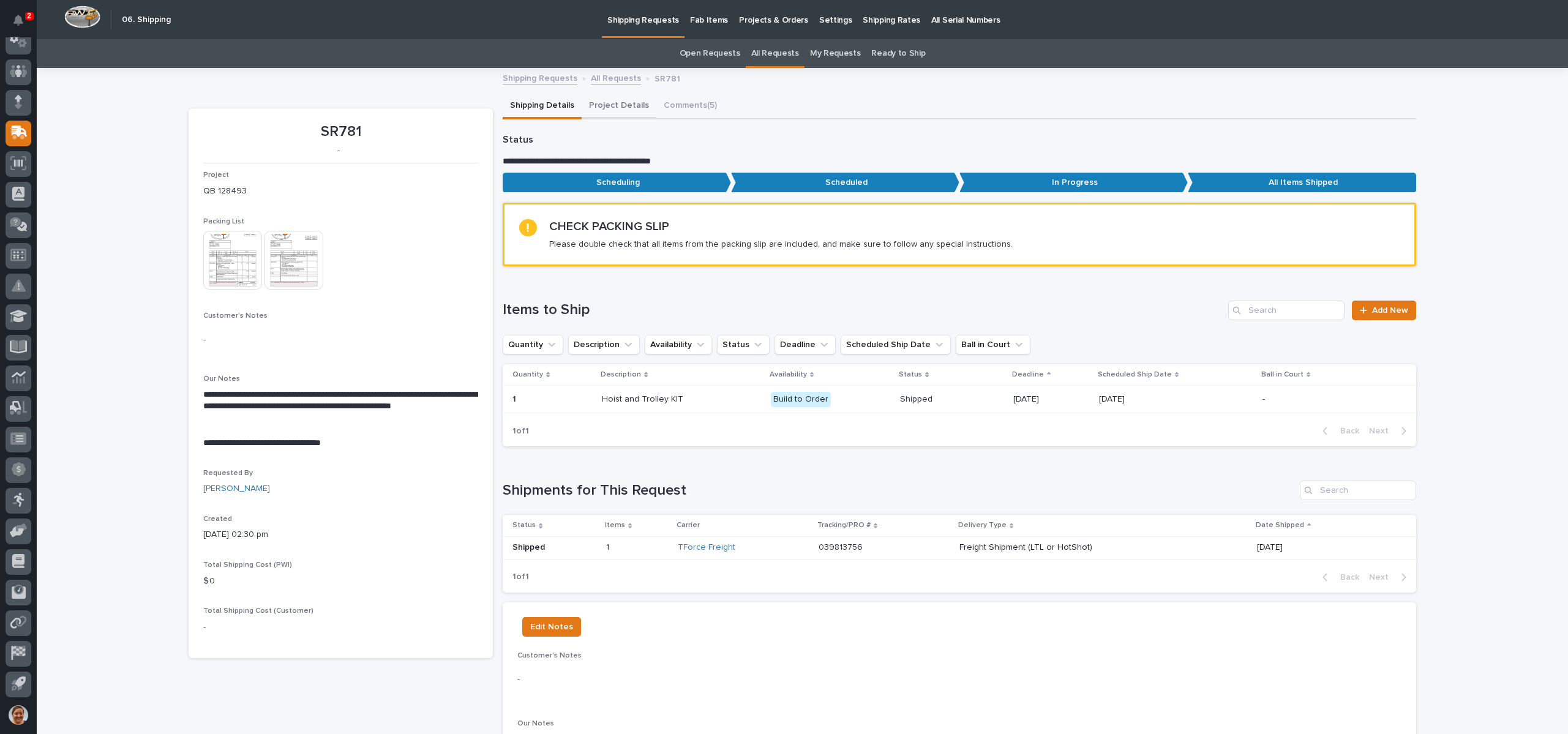
click at [608, 107] on button "Project Details" at bounding box center [619, 106] width 75 height 26
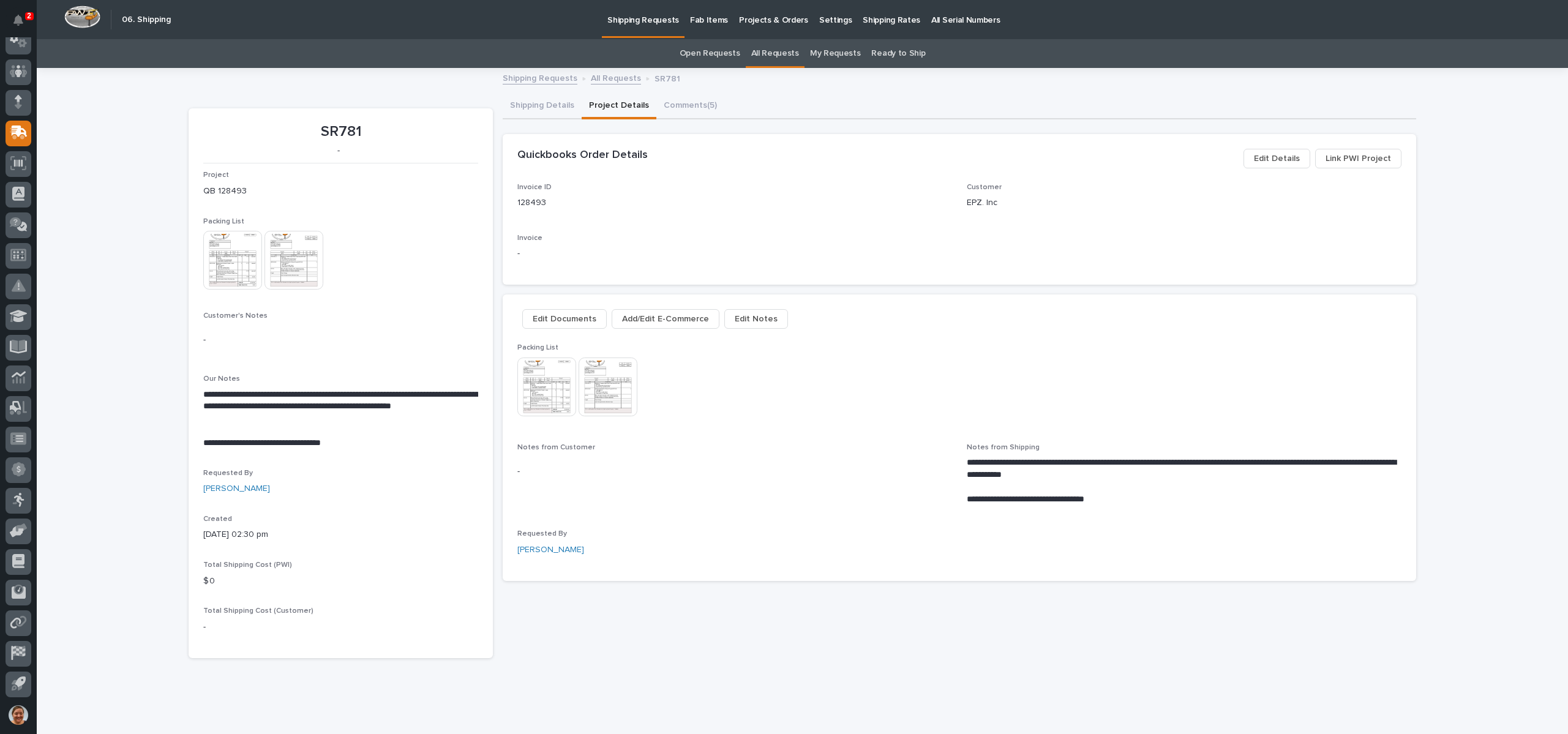
click at [967, 198] on p "EPZ. Inc" at bounding box center [1184, 203] width 435 height 13
click at [22, 73] on icon at bounding box center [18, 71] width 8 height 13
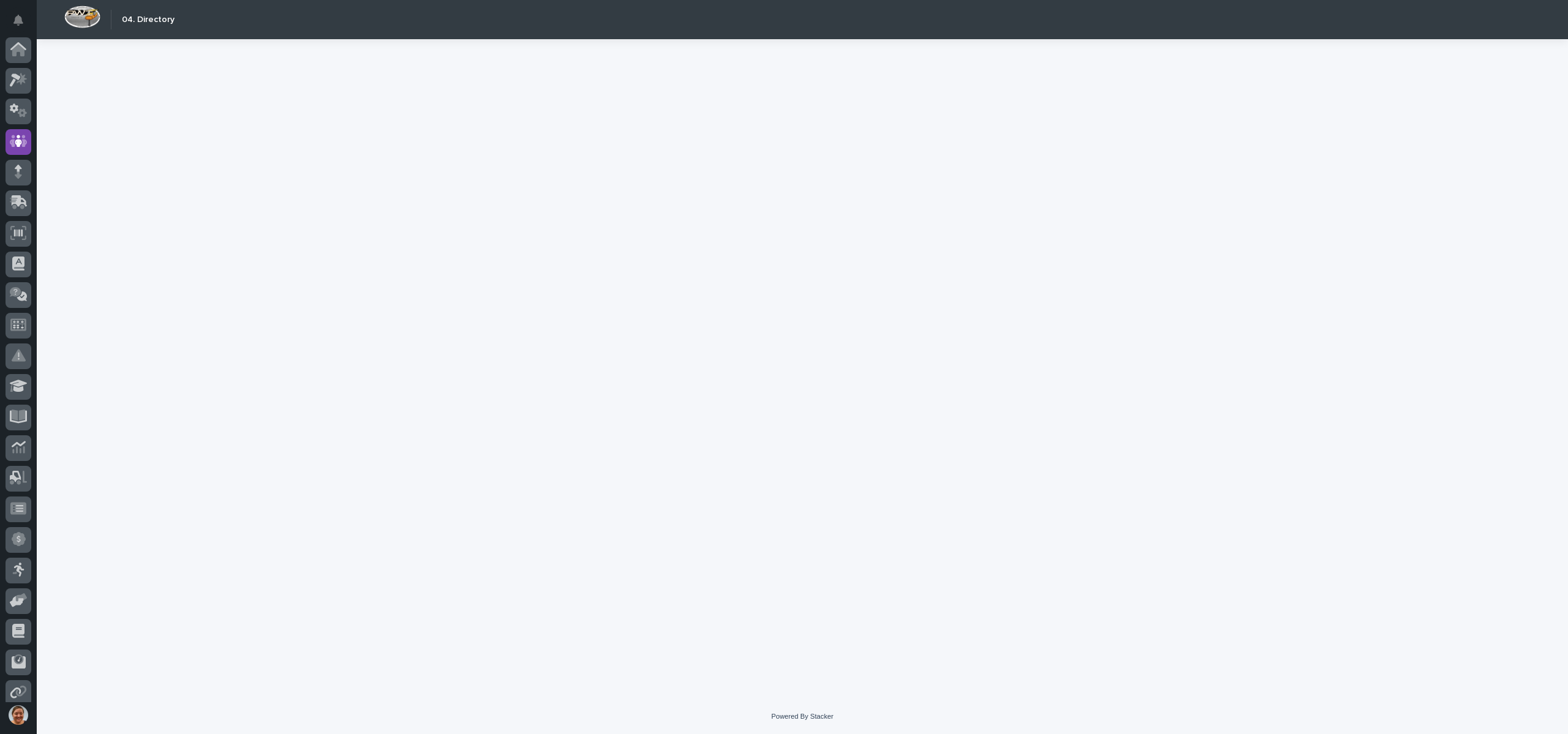
scroll to position [70, 0]
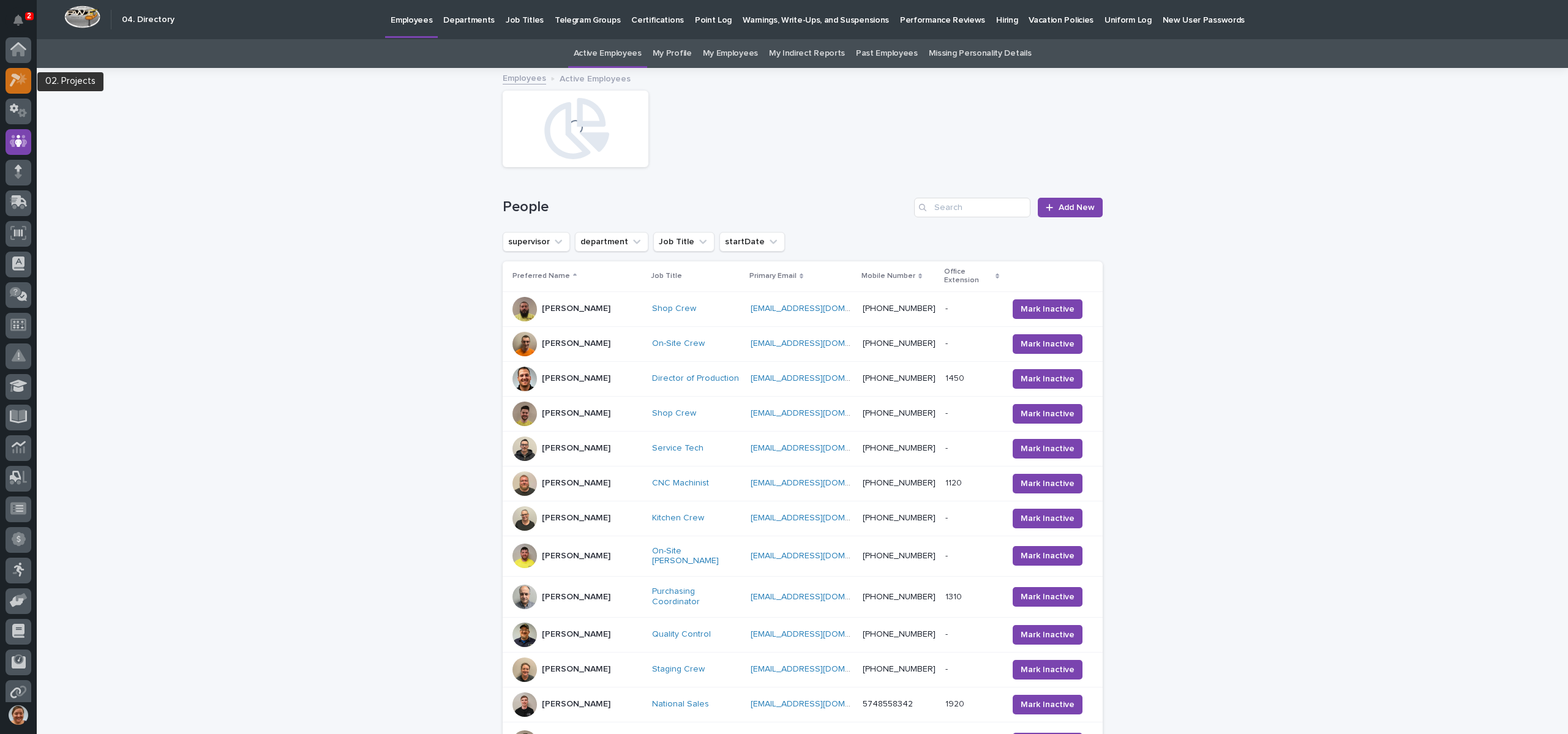
click at [26, 84] on icon at bounding box center [18, 80] width 17 height 14
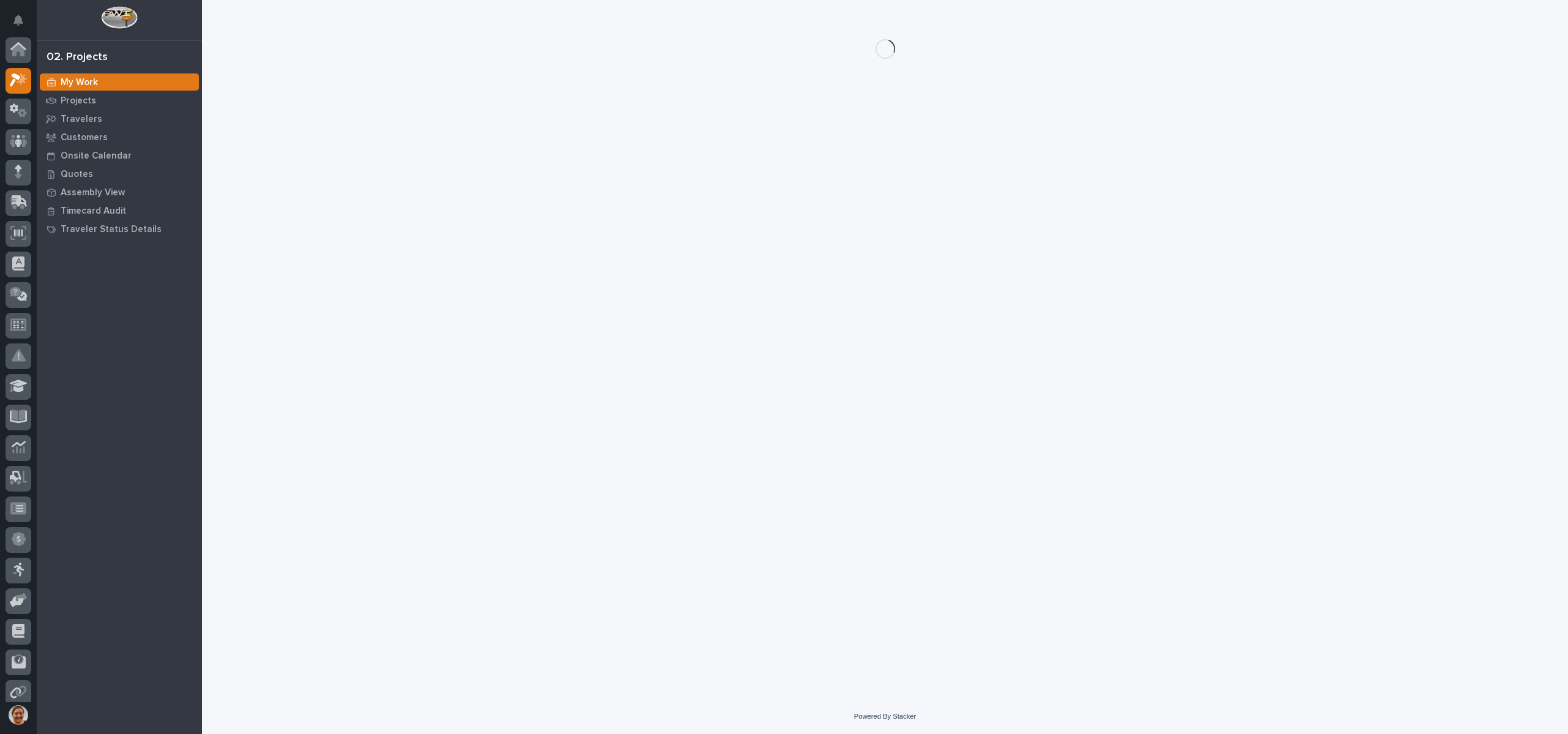
scroll to position [31, 0]
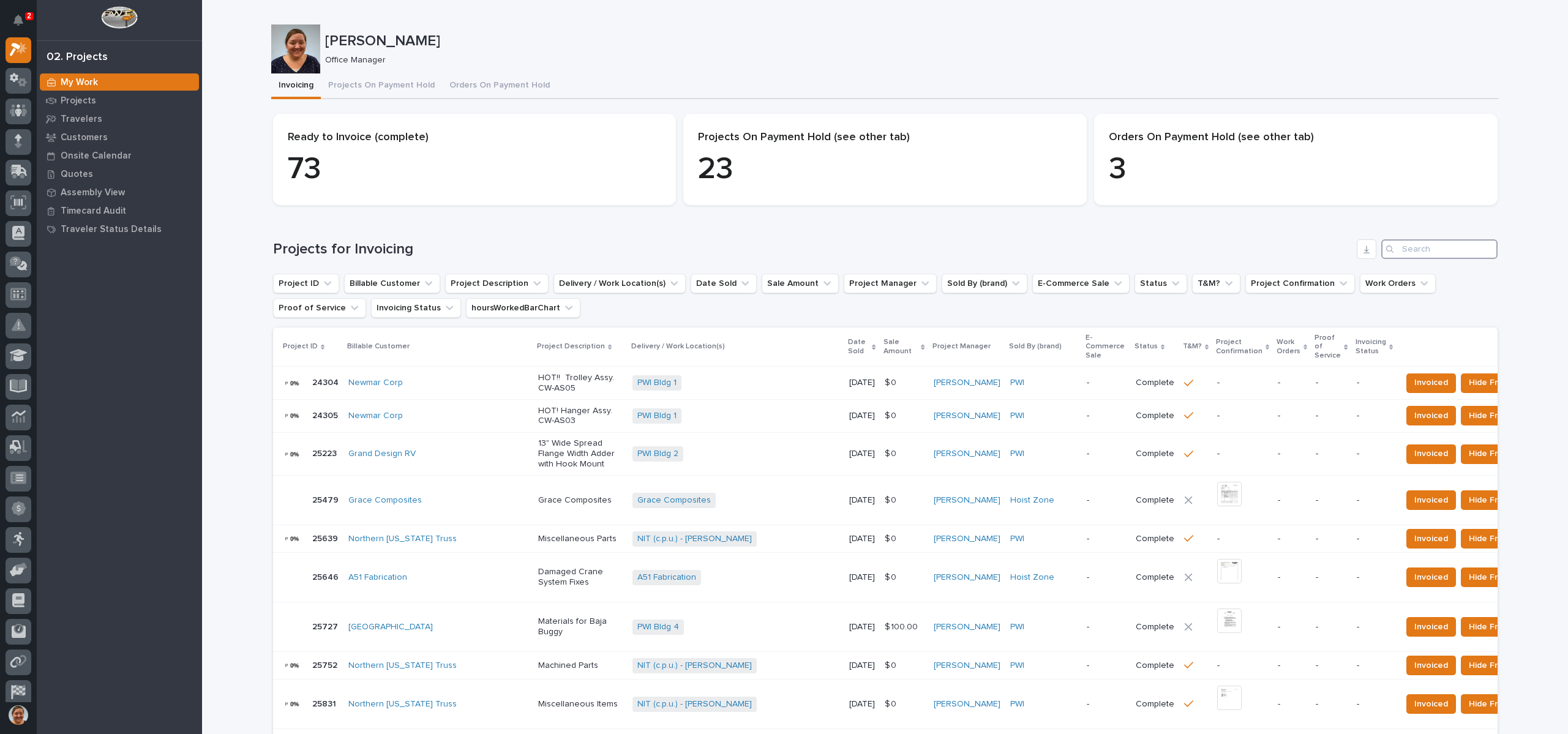
click at [1409, 250] on input "Search" at bounding box center [1439, 250] width 116 height 20
type input "136058"
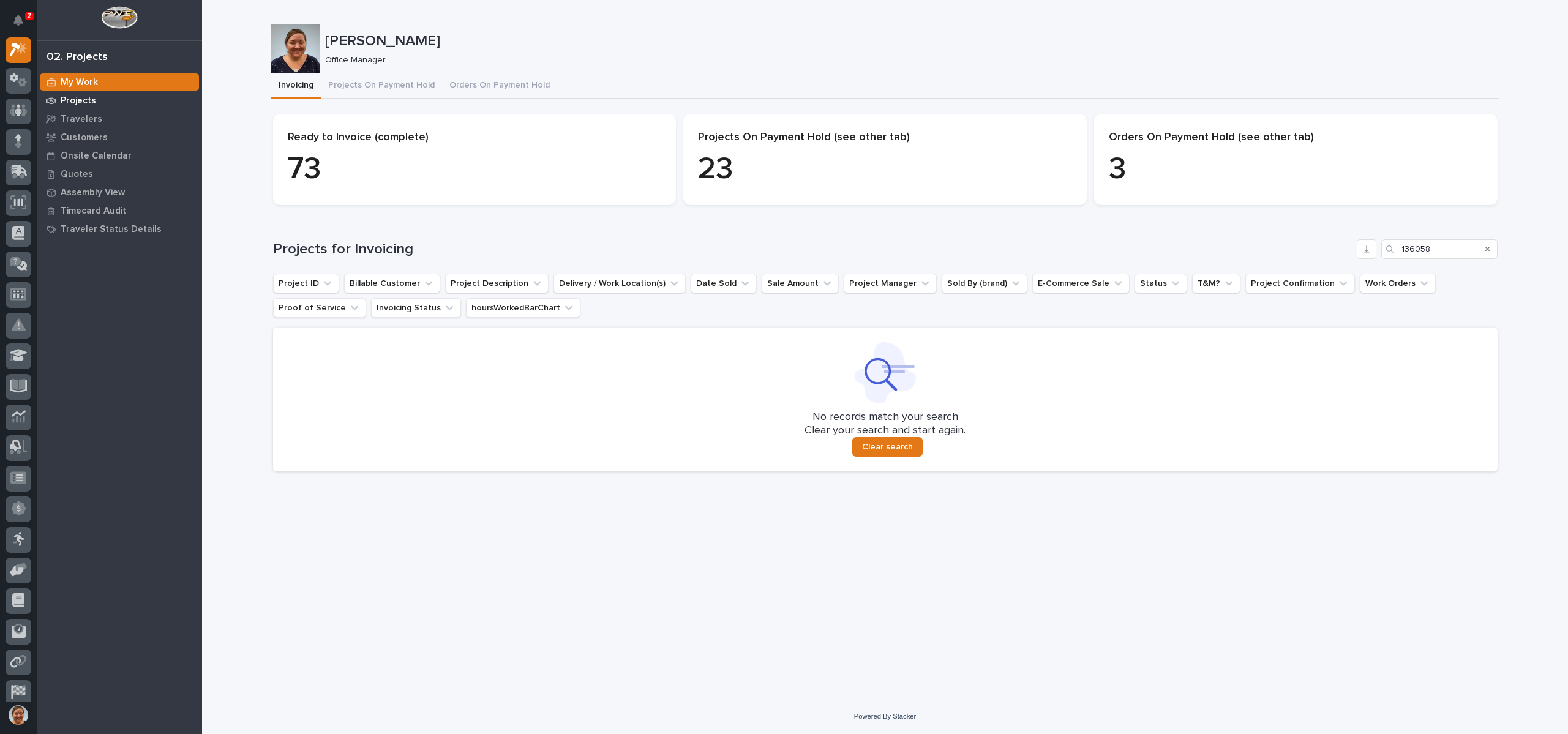
click at [86, 95] on p "Projects" at bounding box center [78, 101] width 36 height 11
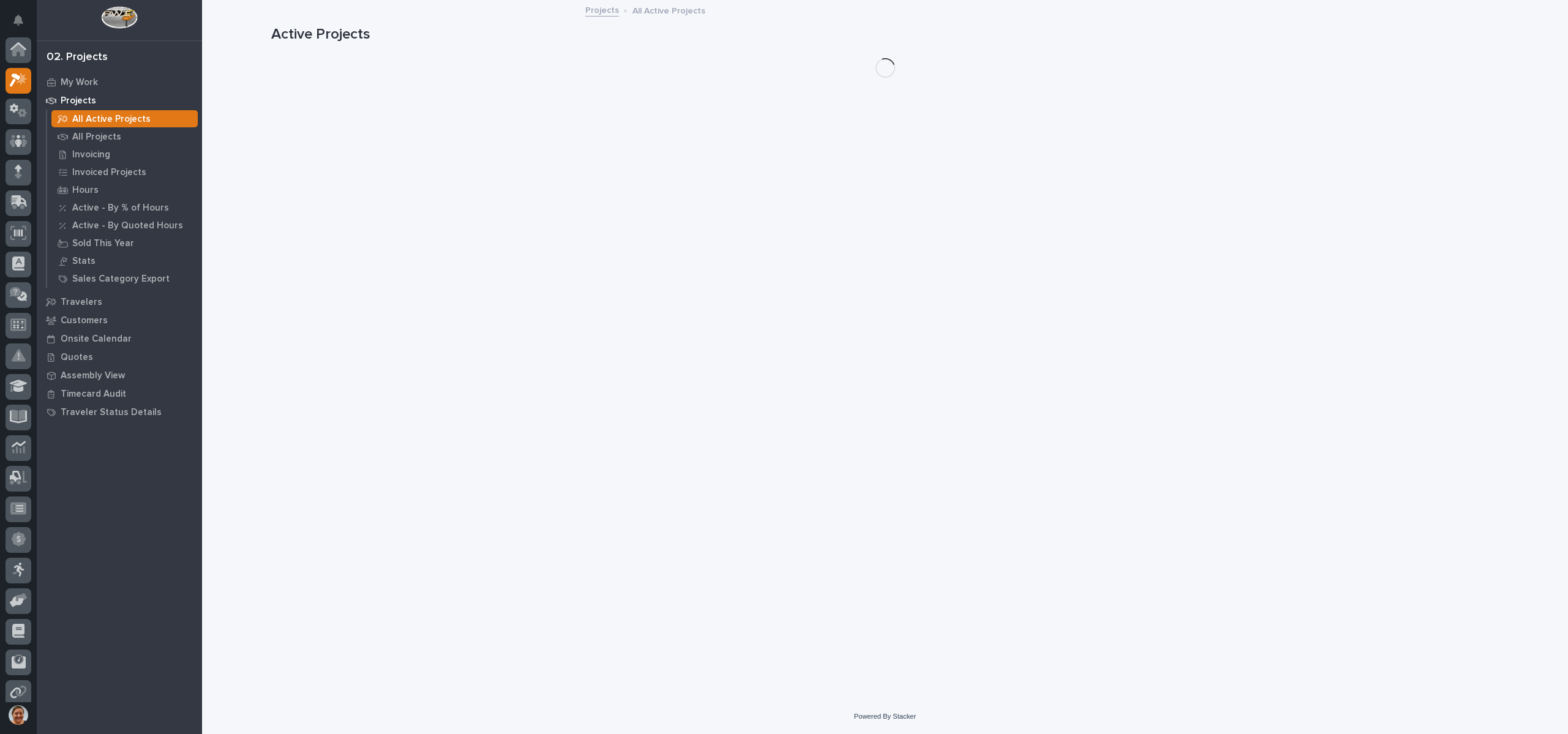
scroll to position [31, 0]
click at [107, 135] on p "All Projects" at bounding box center [97, 137] width 49 height 11
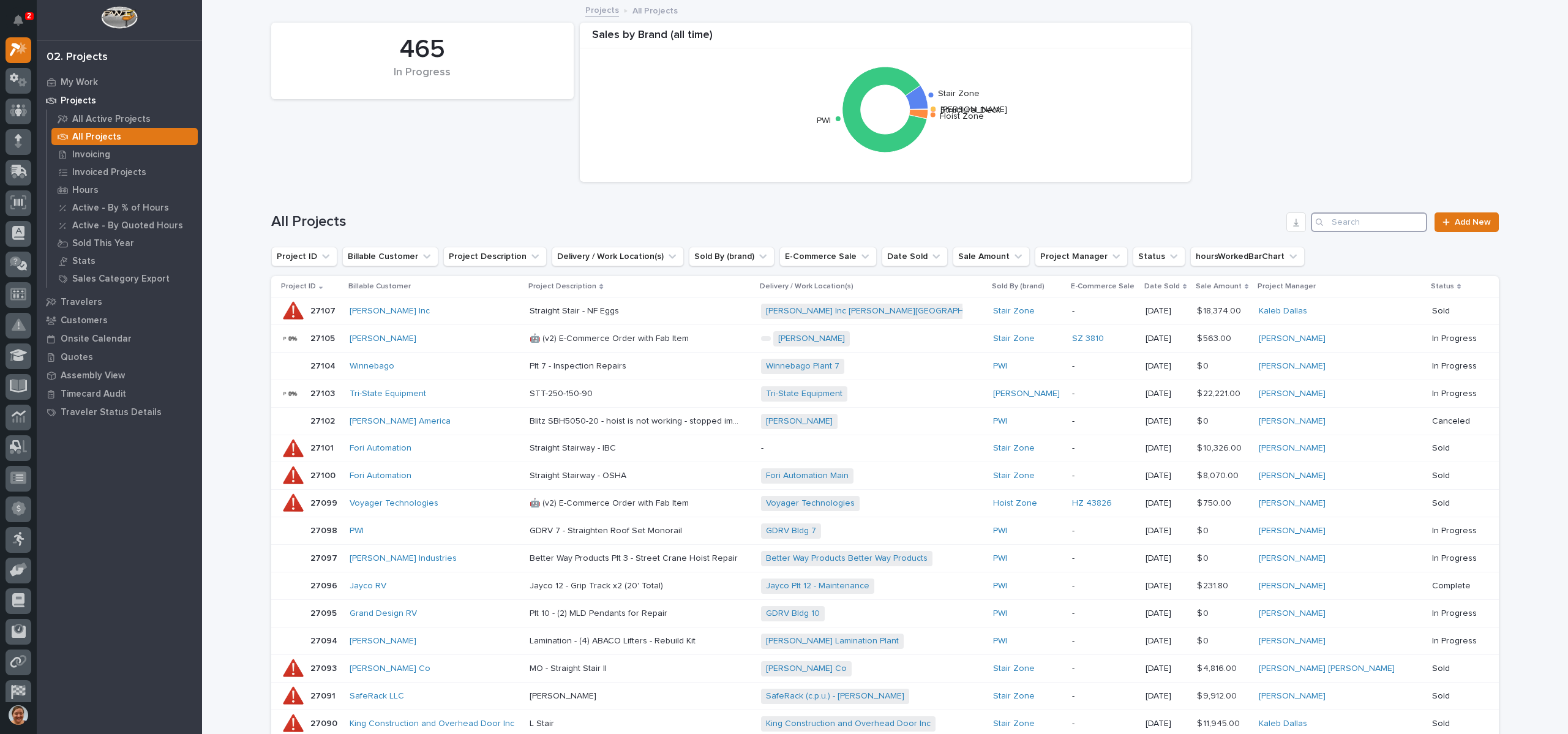
click at [1354, 220] on input "Search" at bounding box center [1369, 222] width 116 height 20
paste input "26740"
type input "26740"
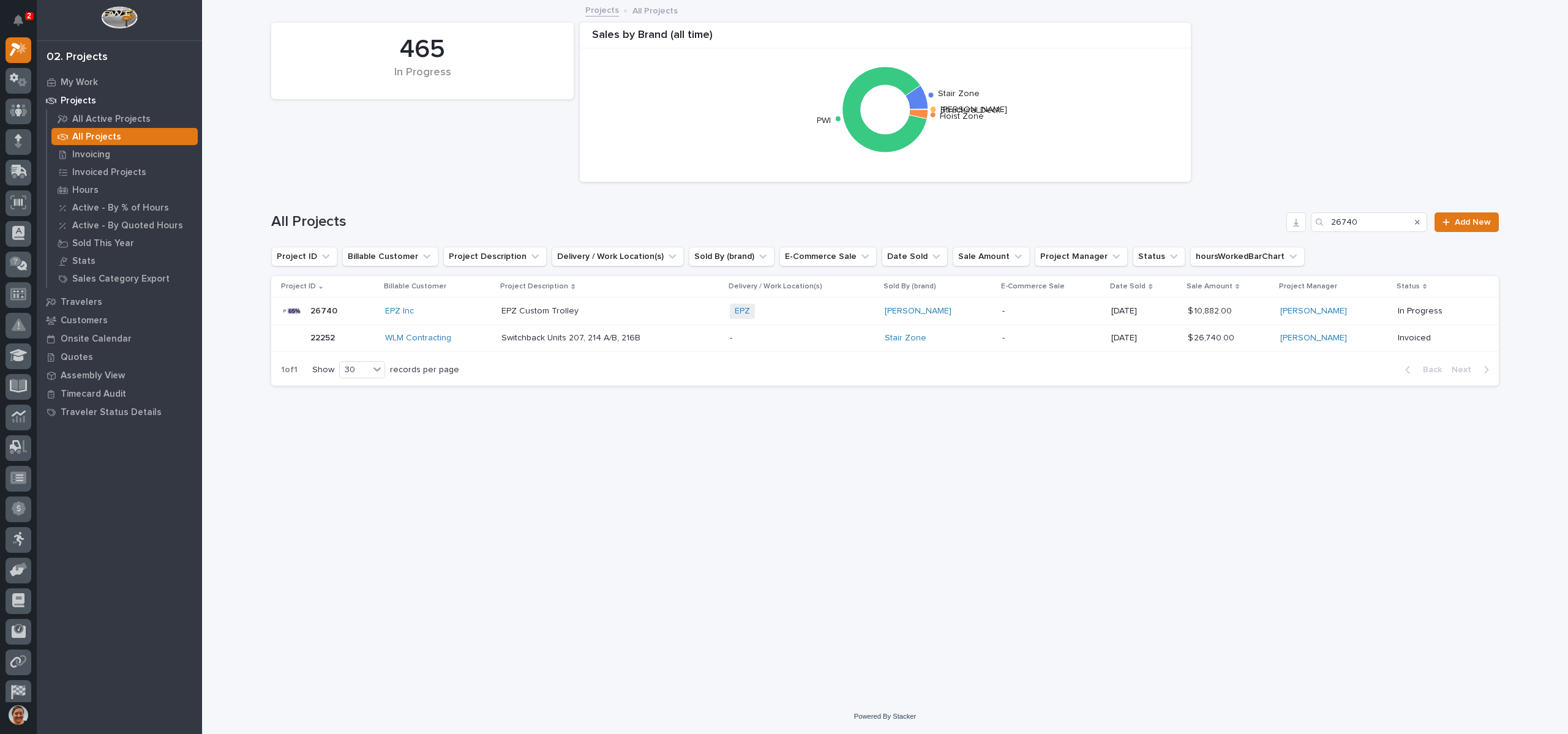
click at [323, 310] on p "26740" at bounding box center [325, 310] width 29 height 13
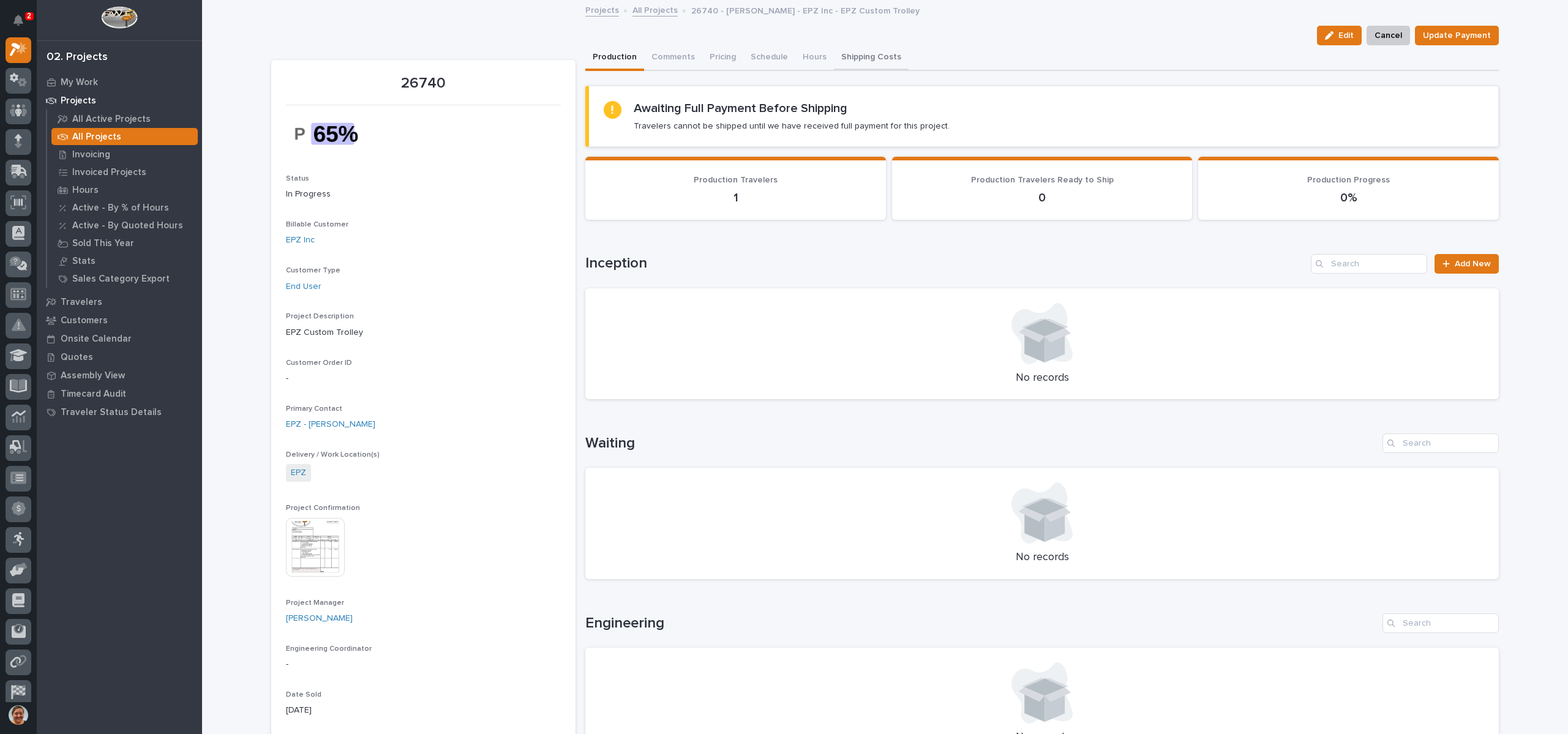
click at [855, 54] on button "Shipping Costs" at bounding box center [871, 58] width 75 height 26
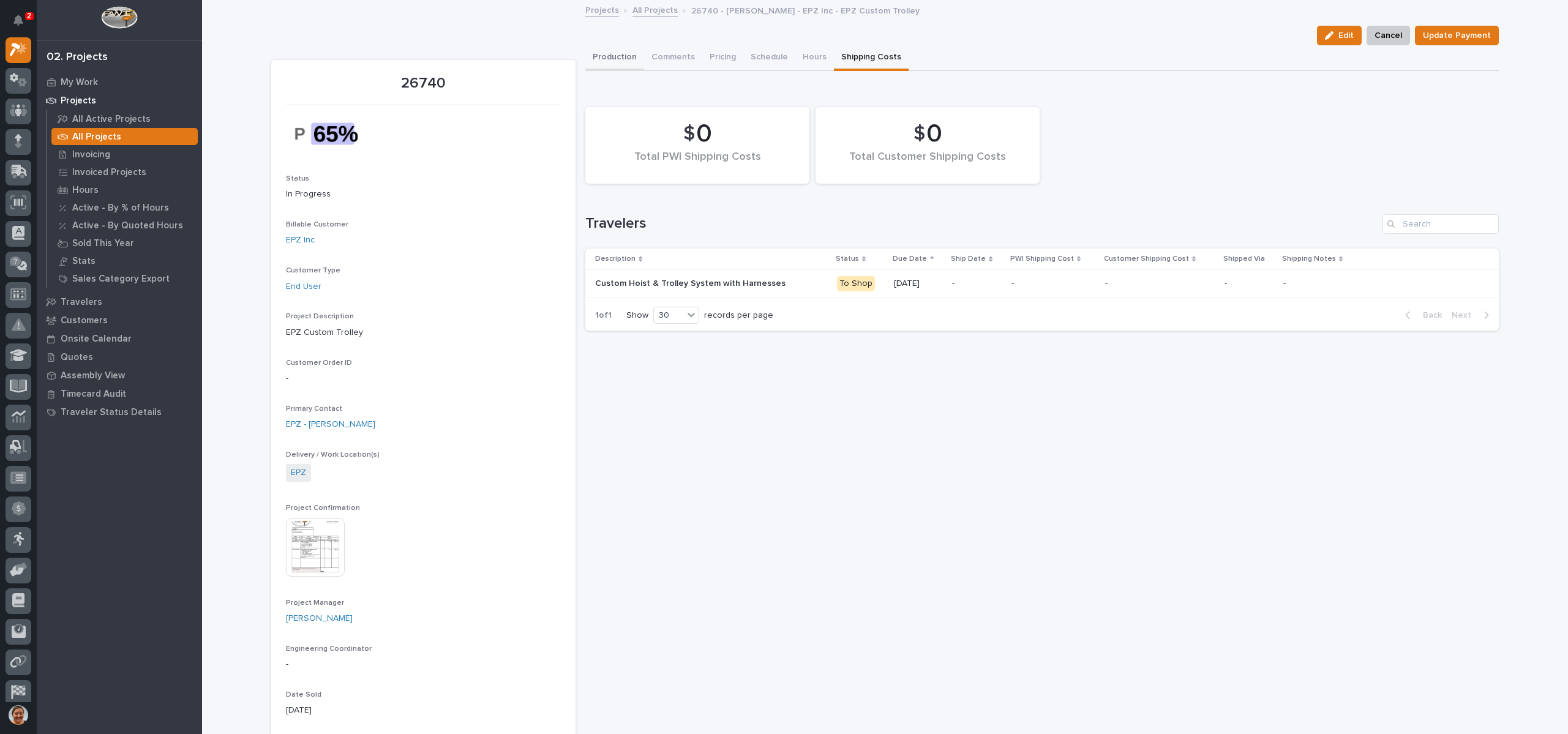
click at [622, 58] on button "Production" at bounding box center [615, 58] width 59 height 26
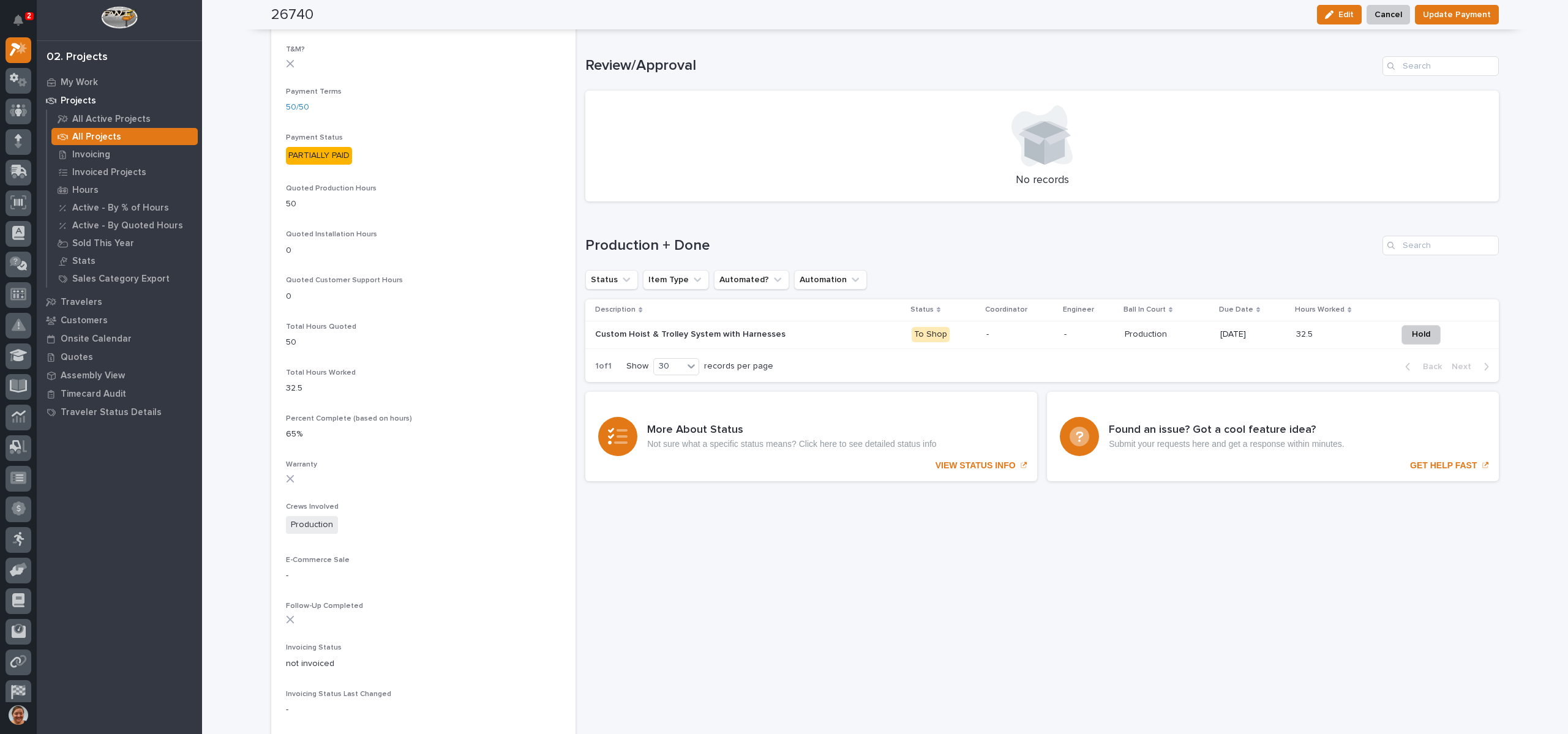
scroll to position [919, 0]
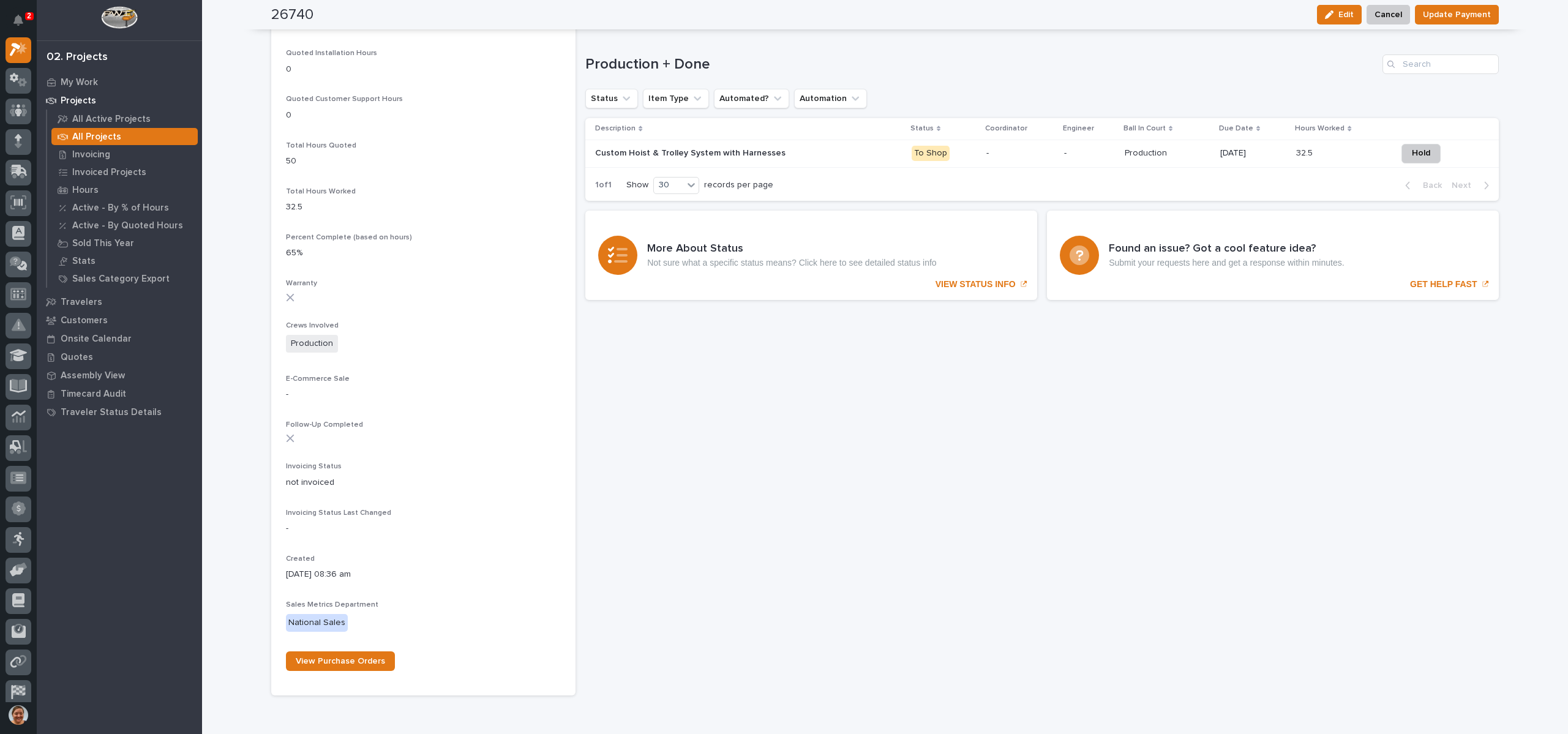
click at [659, 152] on p "Custom Hoist & Trolley System with Harnesses" at bounding box center [691, 152] width 193 height 13
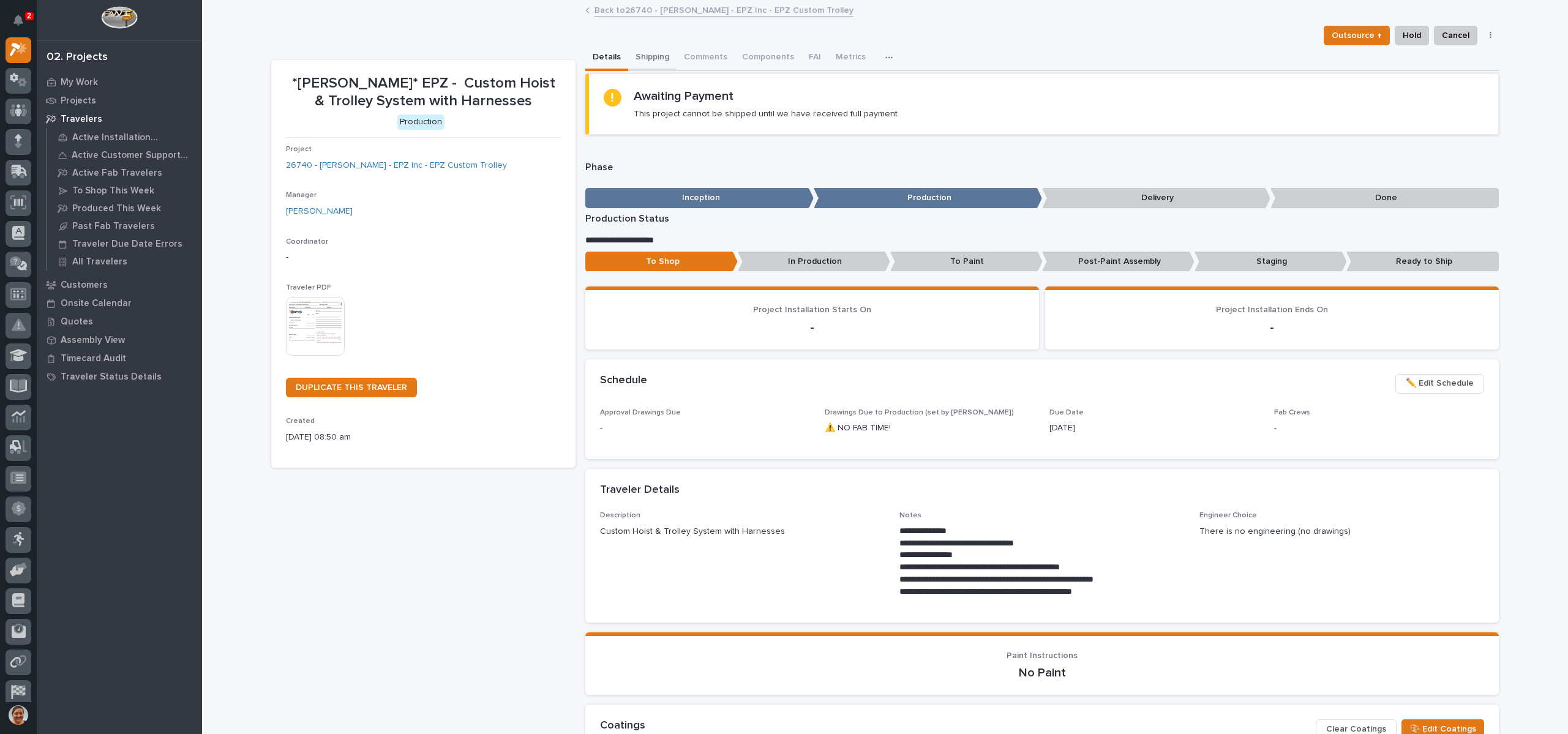
click at [653, 59] on button "Shipping" at bounding box center [652, 58] width 48 height 26
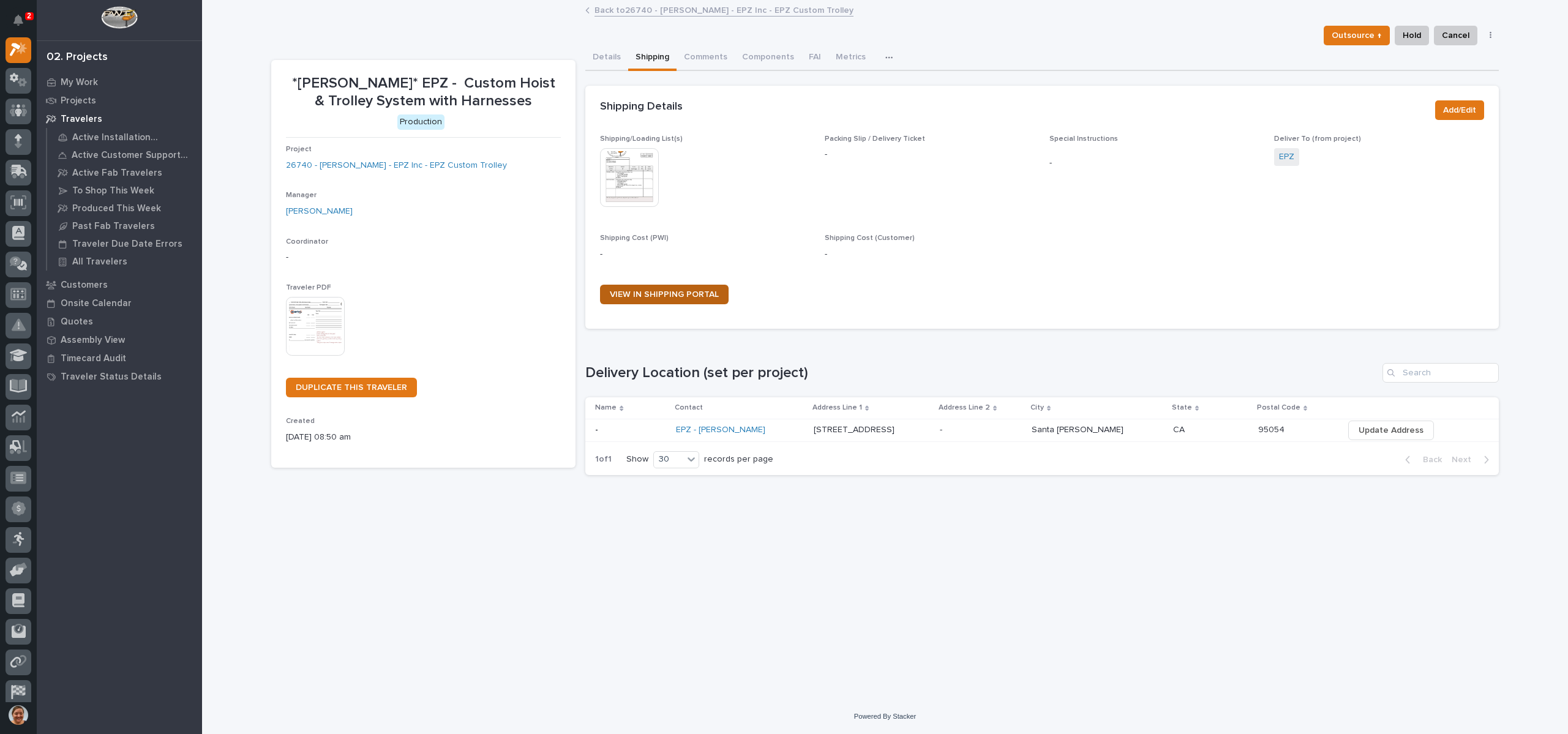
click at [673, 289] on link "VIEW IN SHIPPING PORTAL" at bounding box center [664, 295] width 128 height 20
